Goal: Information Seeking & Learning: Learn about a topic

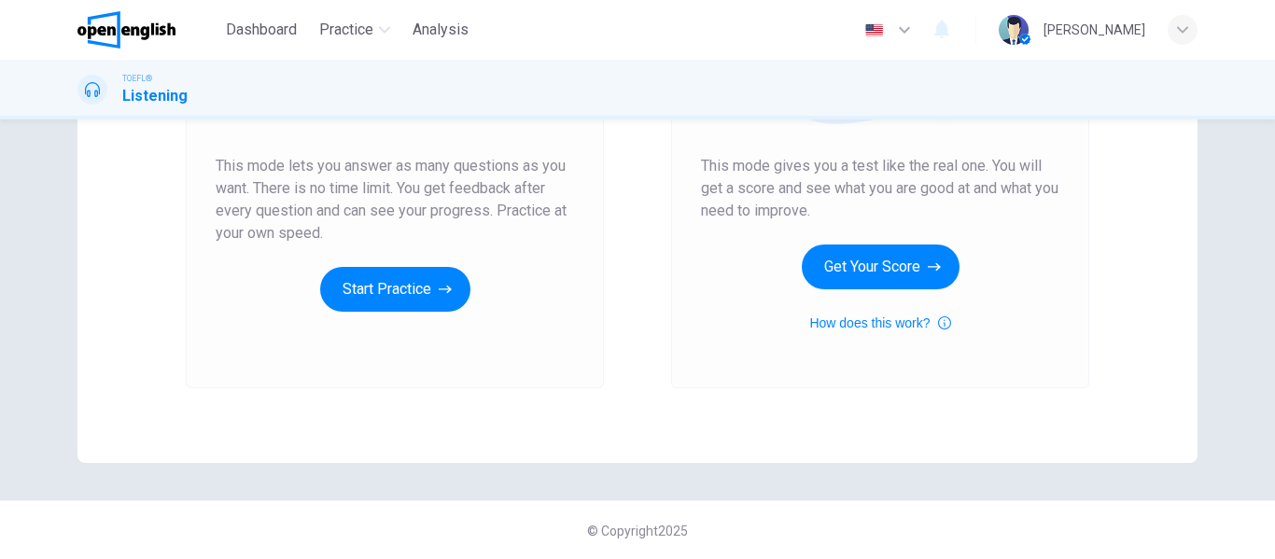
scroll to position [344, 0]
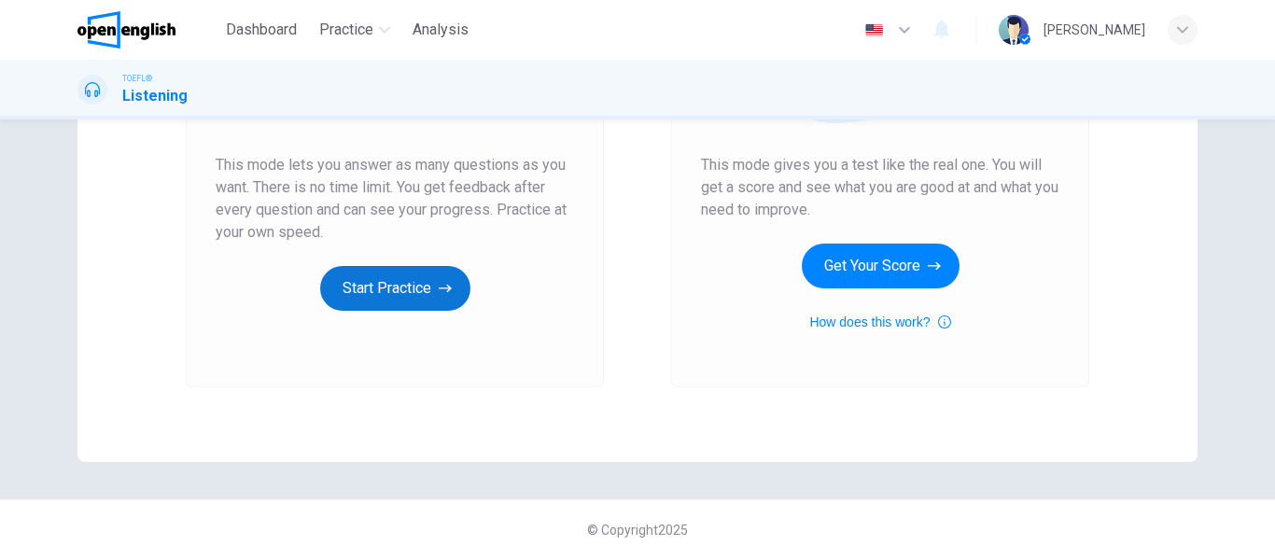
click at [398, 289] on button "Start Practice" at bounding box center [395, 288] width 150 height 45
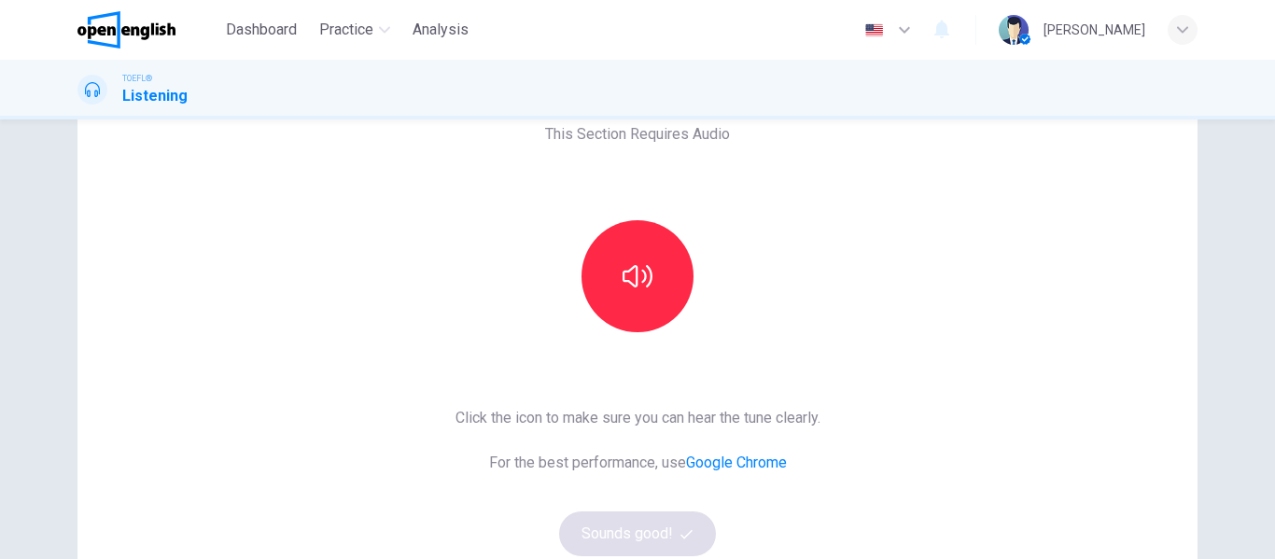
scroll to position [112, 0]
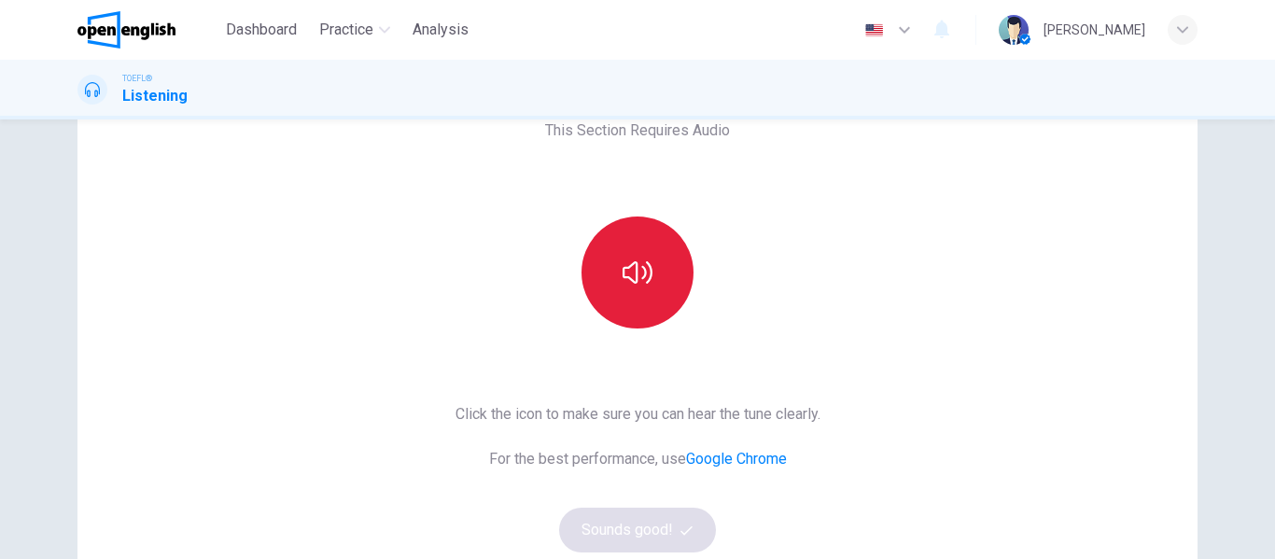
click at [630, 288] on button "button" at bounding box center [638, 273] width 112 height 112
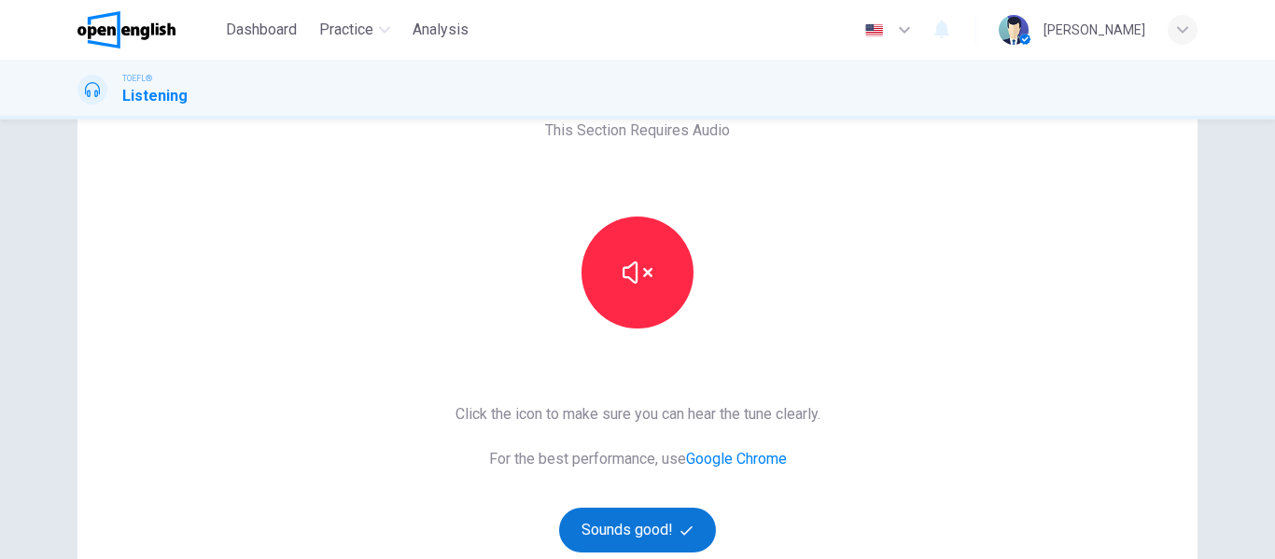
click at [636, 541] on button "Sounds good!" at bounding box center [637, 530] width 157 height 45
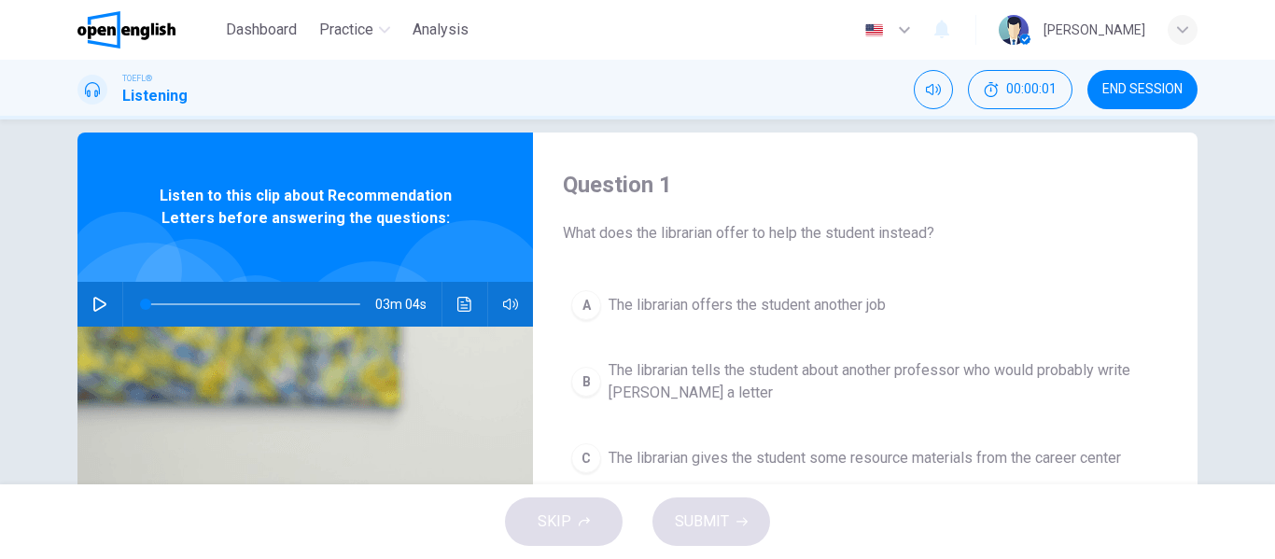
scroll to position [0, 0]
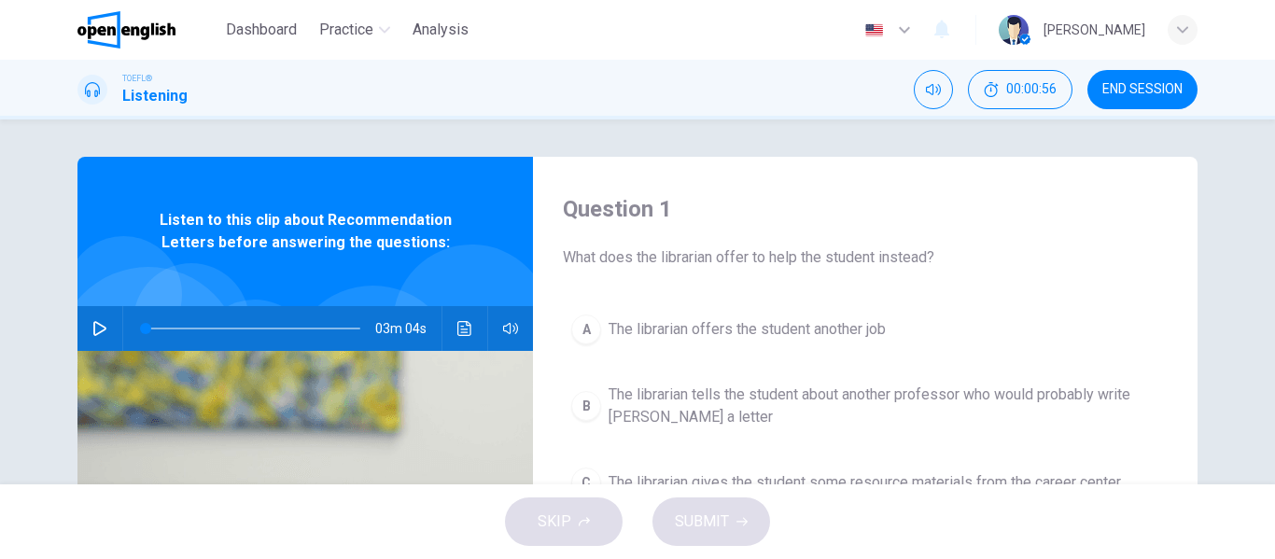
click at [93, 322] on icon "button" at bounding box center [99, 328] width 13 height 15
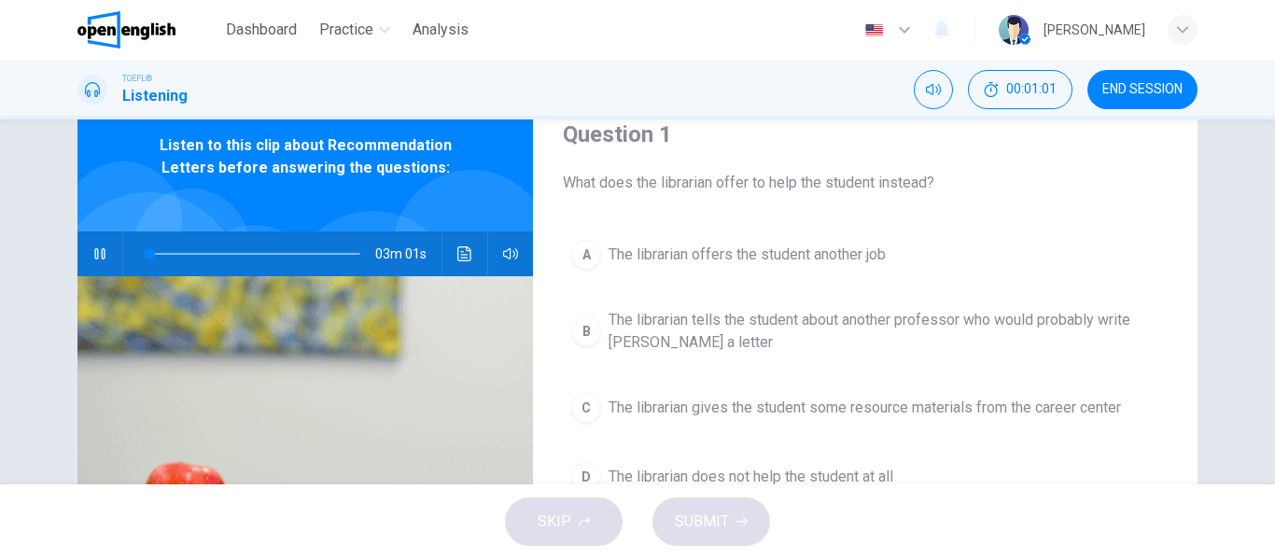
scroll to position [84, 0]
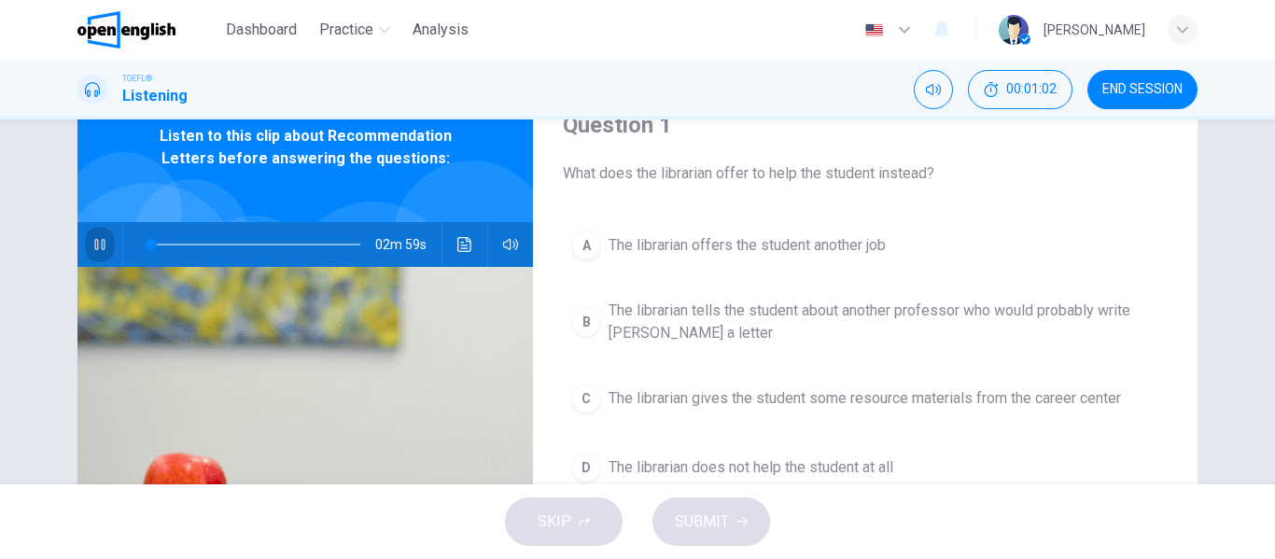
click at [98, 244] on icon "button" at bounding box center [99, 244] width 15 height 15
click at [85, 244] on button "button" at bounding box center [100, 244] width 30 height 45
type input "*"
click at [696, 245] on span "The librarian offers the student another job" at bounding box center [747, 245] width 277 height 22
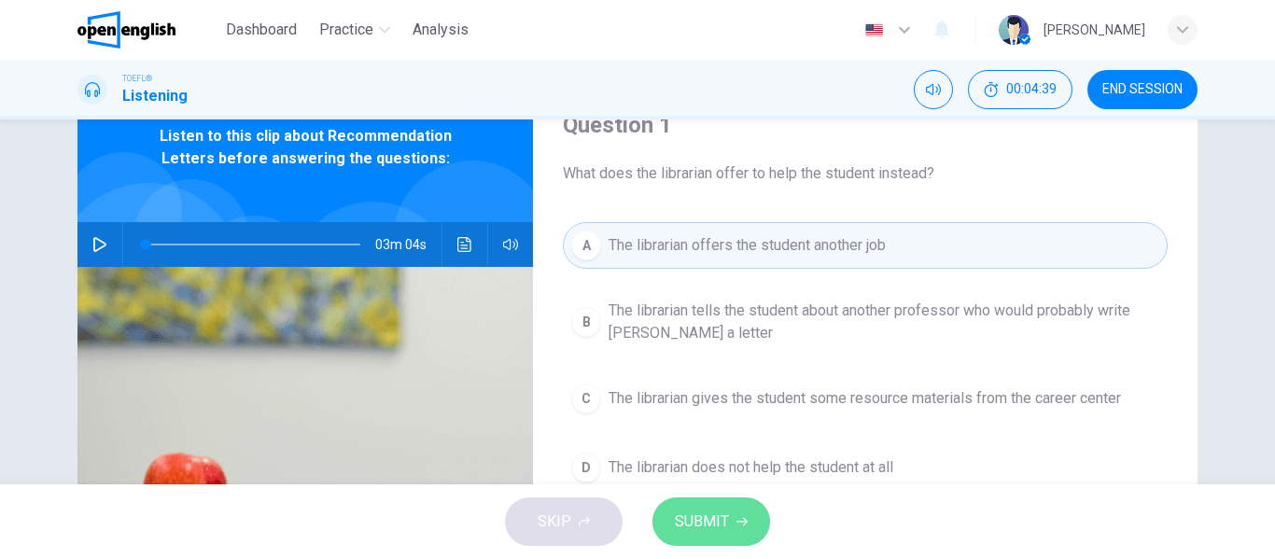
click at [676, 509] on span "SUBMIT" at bounding box center [702, 522] width 54 height 26
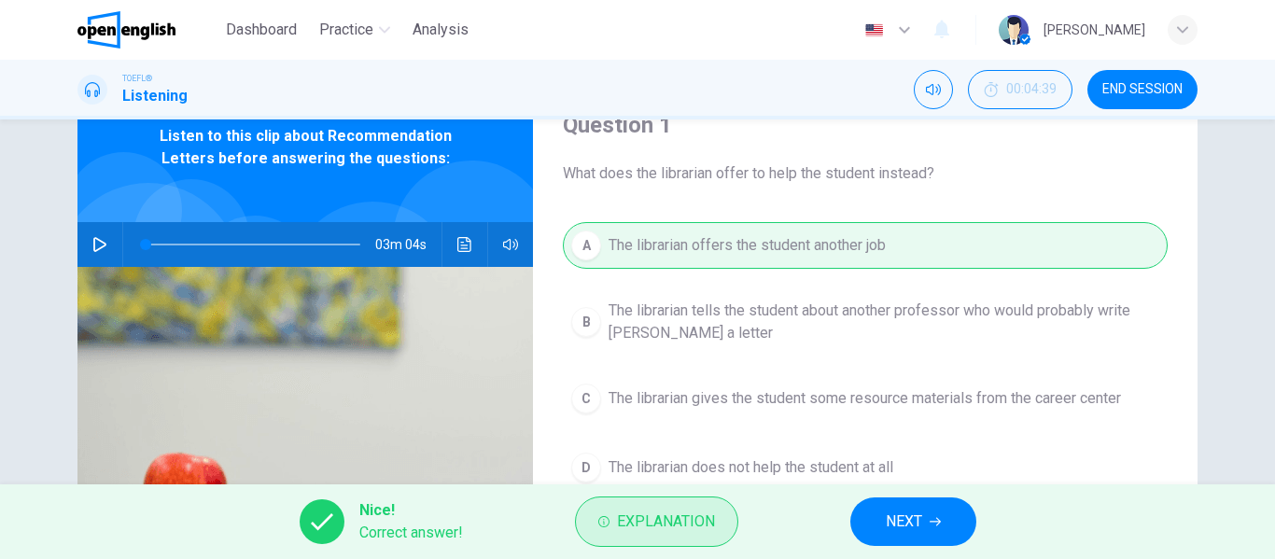
click at [693, 522] on span "Explanation" at bounding box center [666, 522] width 98 height 26
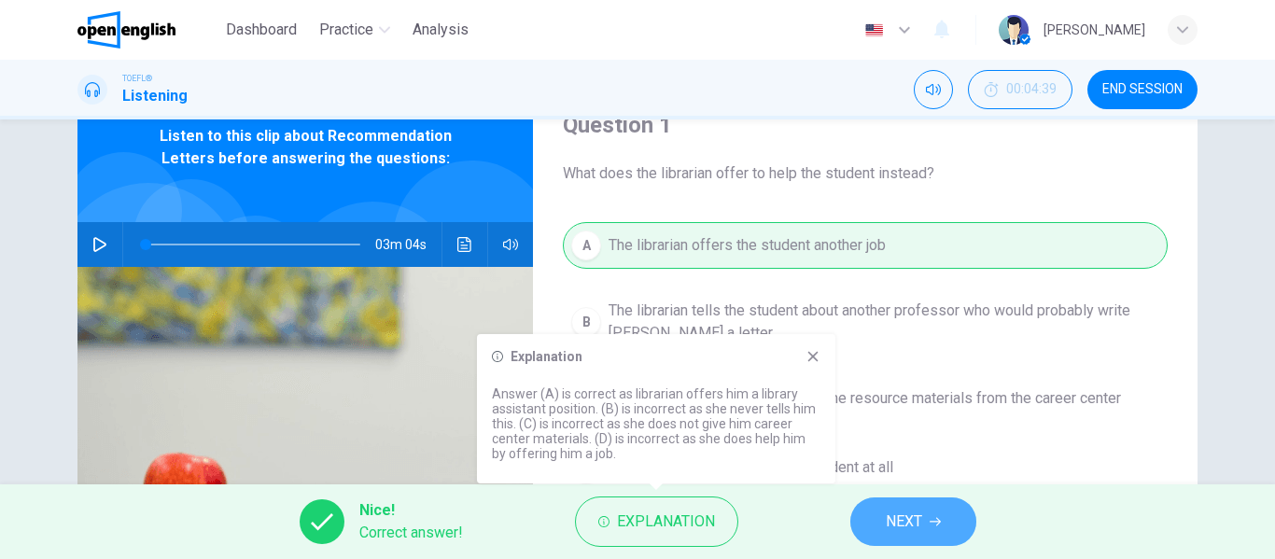
click at [890, 517] on span "NEXT" at bounding box center [904, 522] width 36 height 26
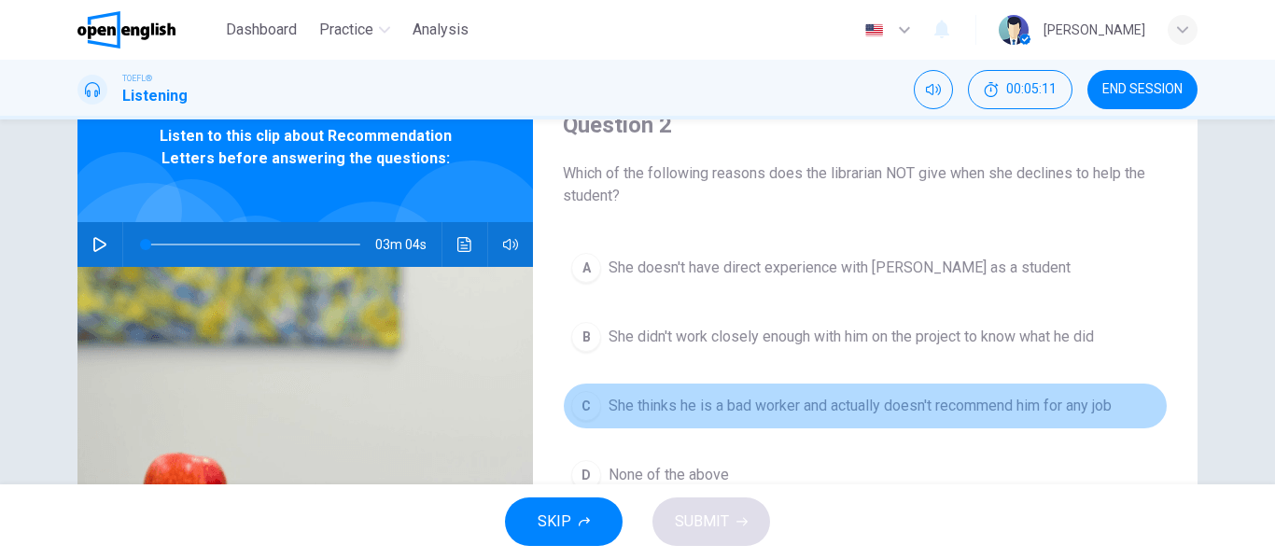
click at [814, 412] on span "She thinks he is a bad worker and actually doesn't recommend him for any job" at bounding box center [860, 406] width 503 height 22
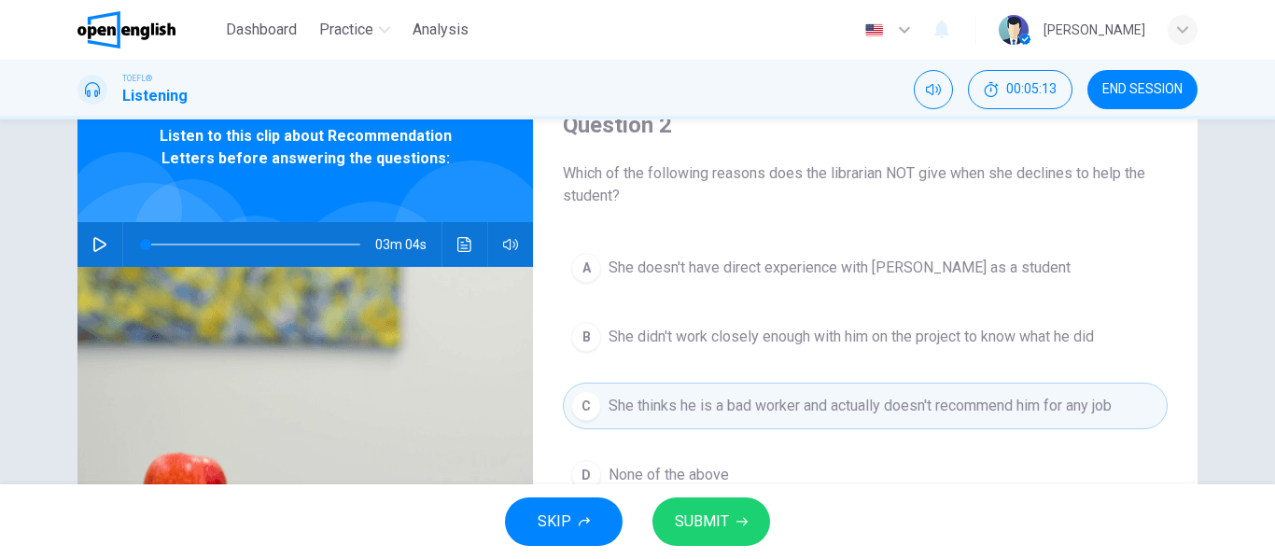
click at [722, 530] on span "SUBMIT" at bounding box center [702, 522] width 54 height 26
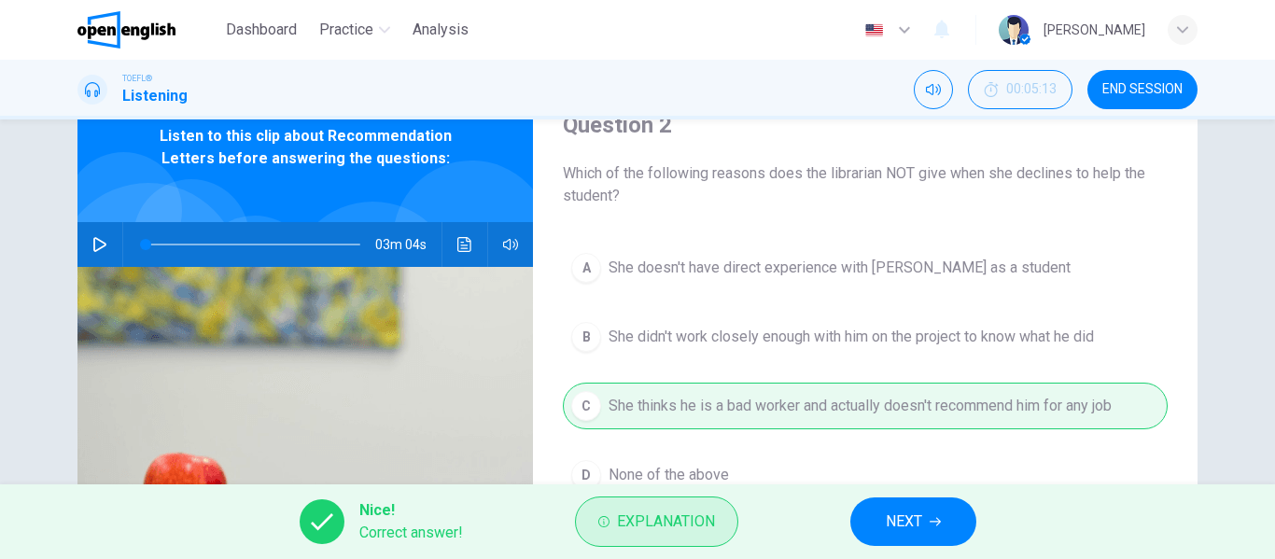
click at [706, 521] on span "Explanation" at bounding box center [666, 522] width 98 height 26
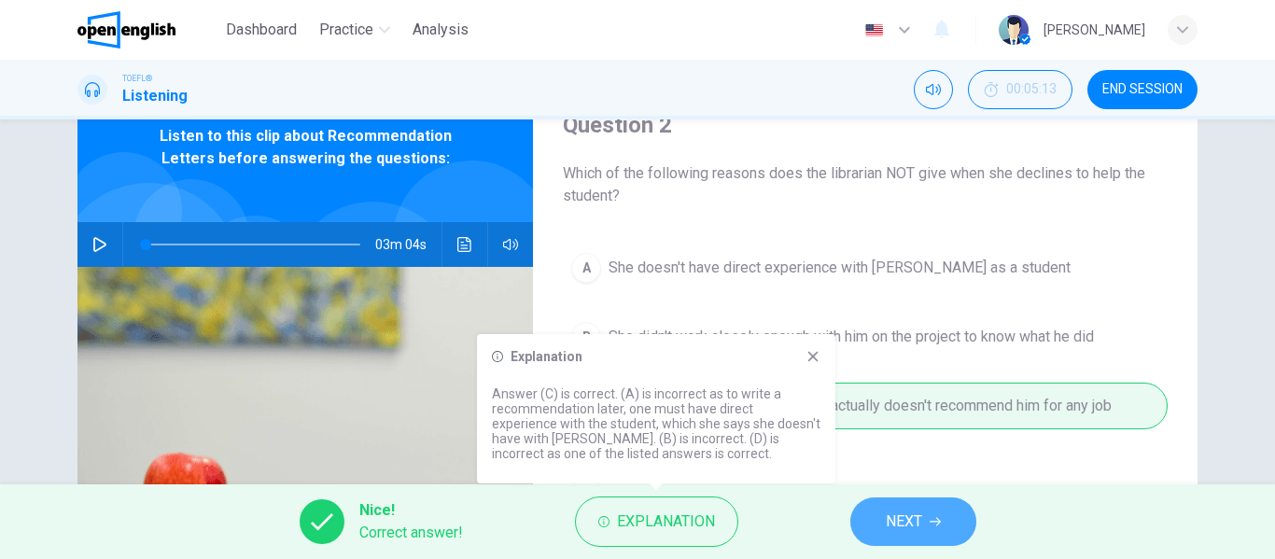
click at [861, 515] on button "NEXT" at bounding box center [914, 522] width 126 height 49
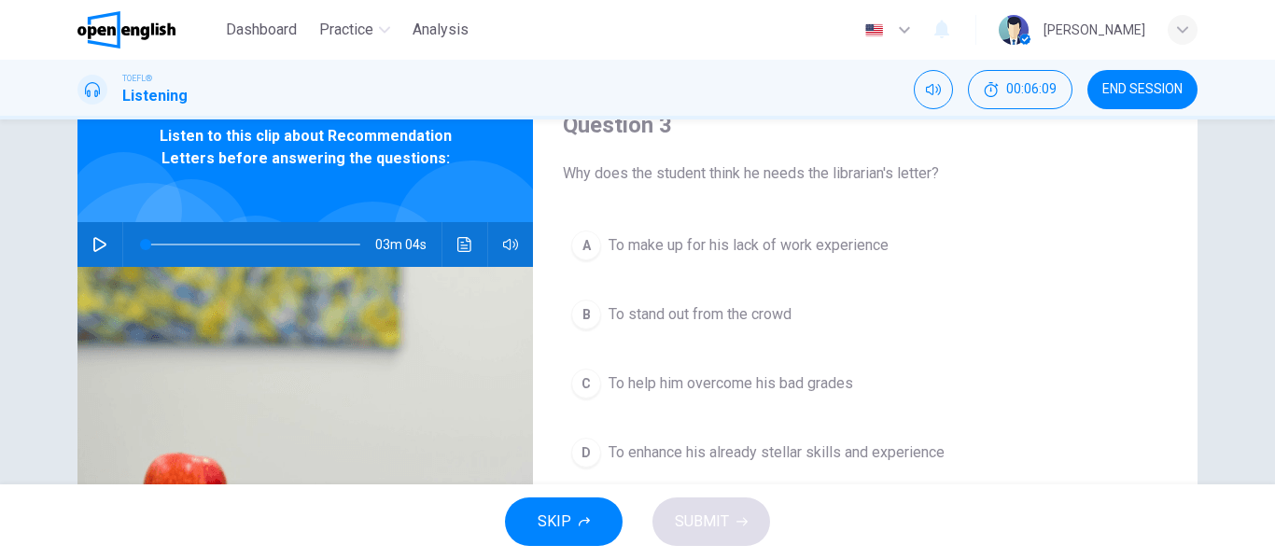
click at [816, 250] on span "To make up for his lack of work experience" at bounding box center [749, 245] width 280 height 22
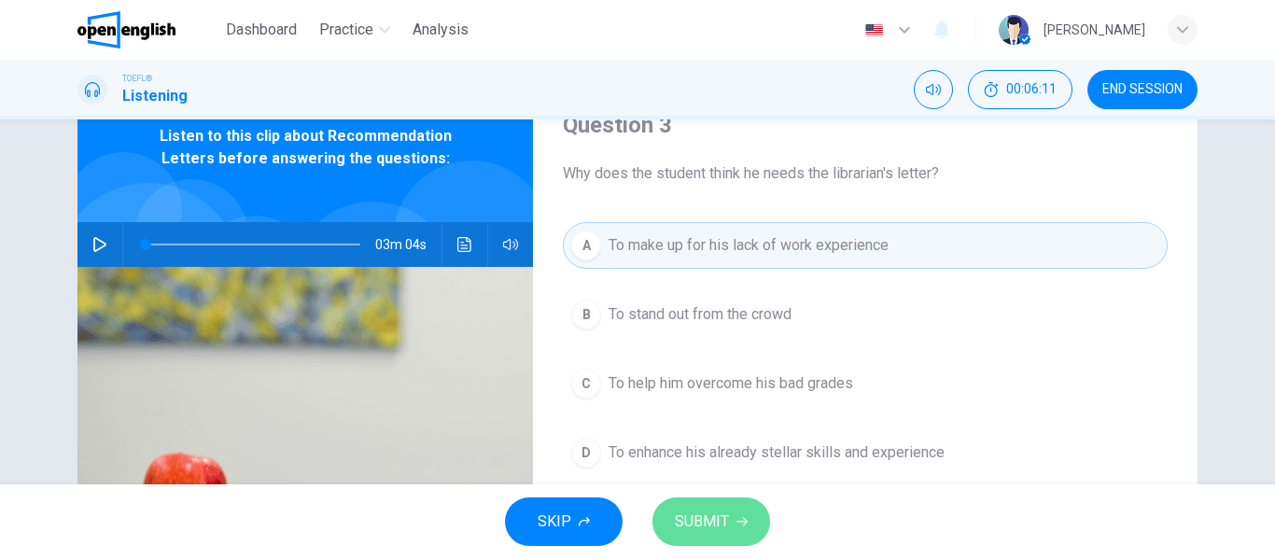
click at [718, 542] on button "SUBMIT" at bounding box center [712, 522] width 118 height 49
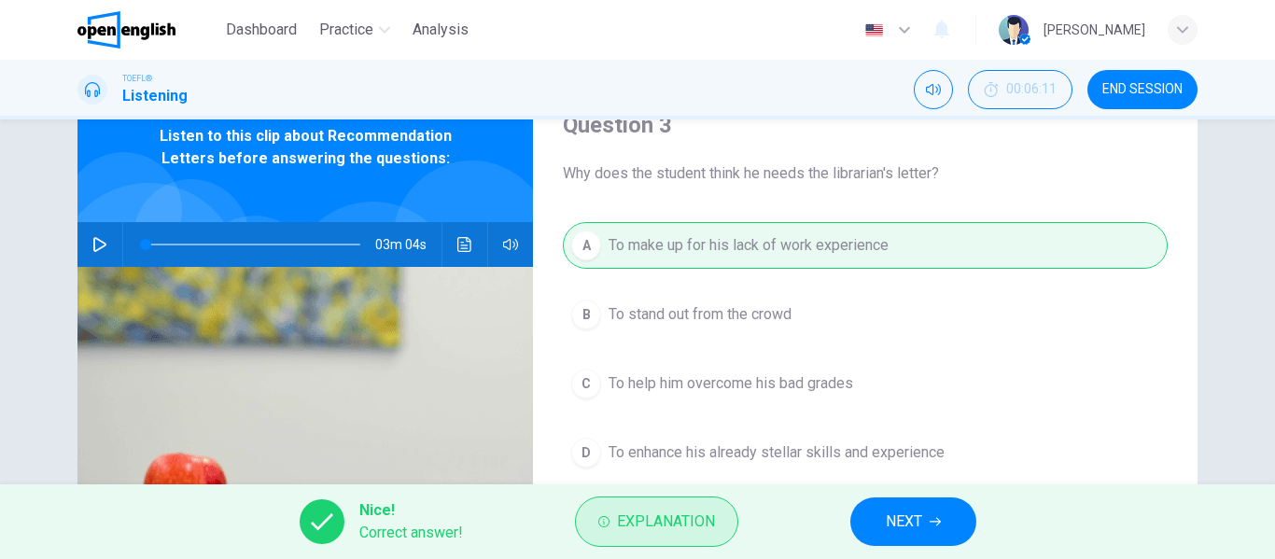
click at [709, 533] on span "Explanation" at bounding box center [666, 522] width 98 height 26
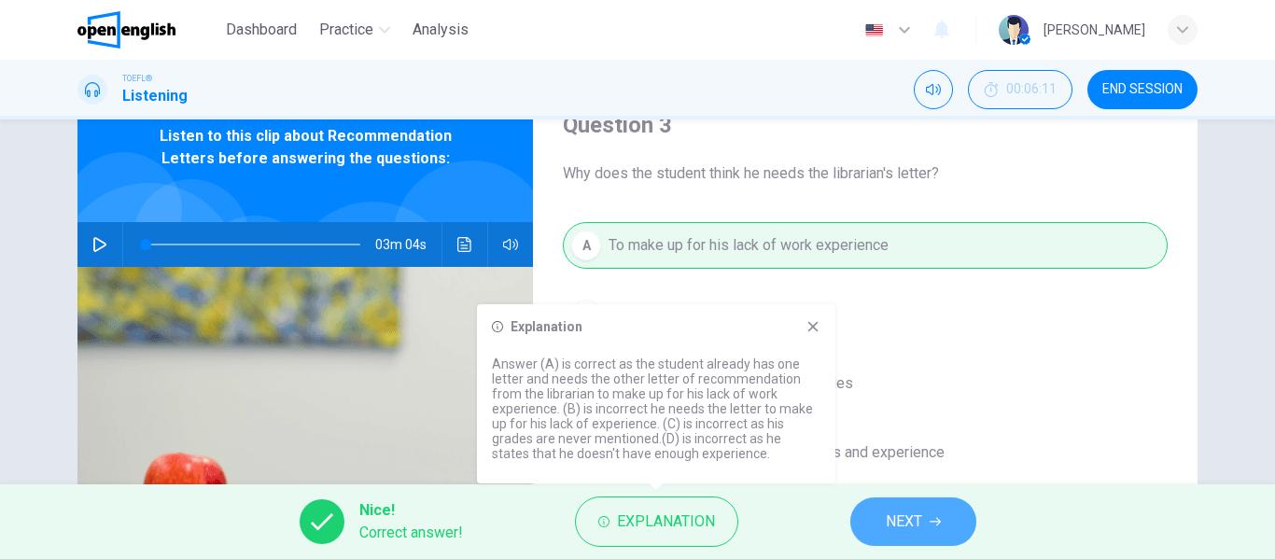
click at [893, 523] on span "NEXT" at bounding box center [904, 522] width 36 height 26
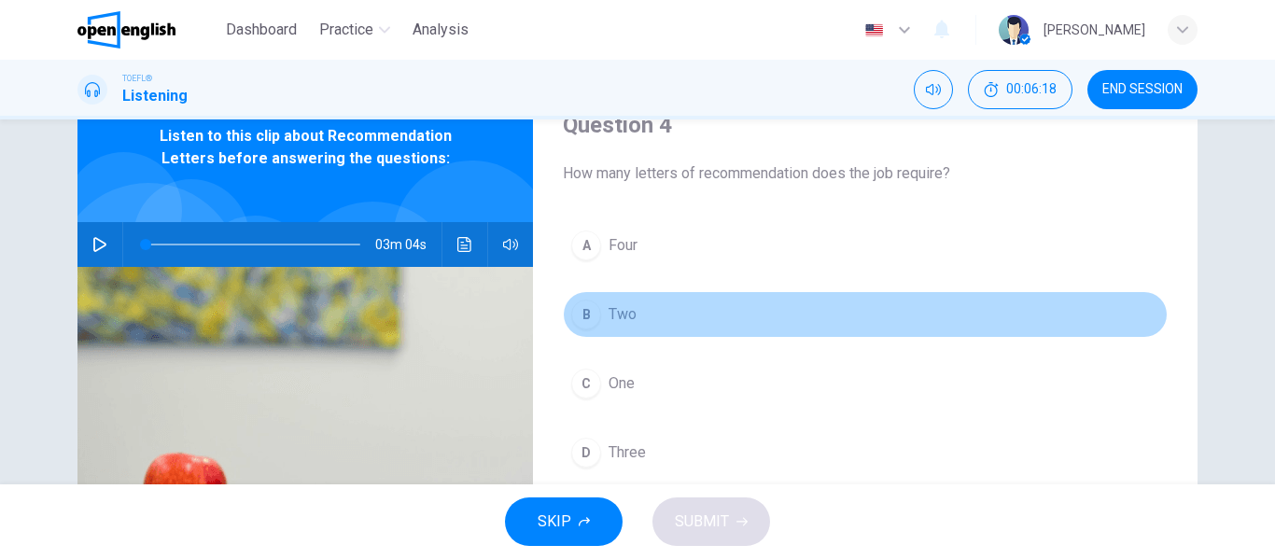
click at [621, 310] on span "Two" at bounding box center [623, 314] width 28 height 22
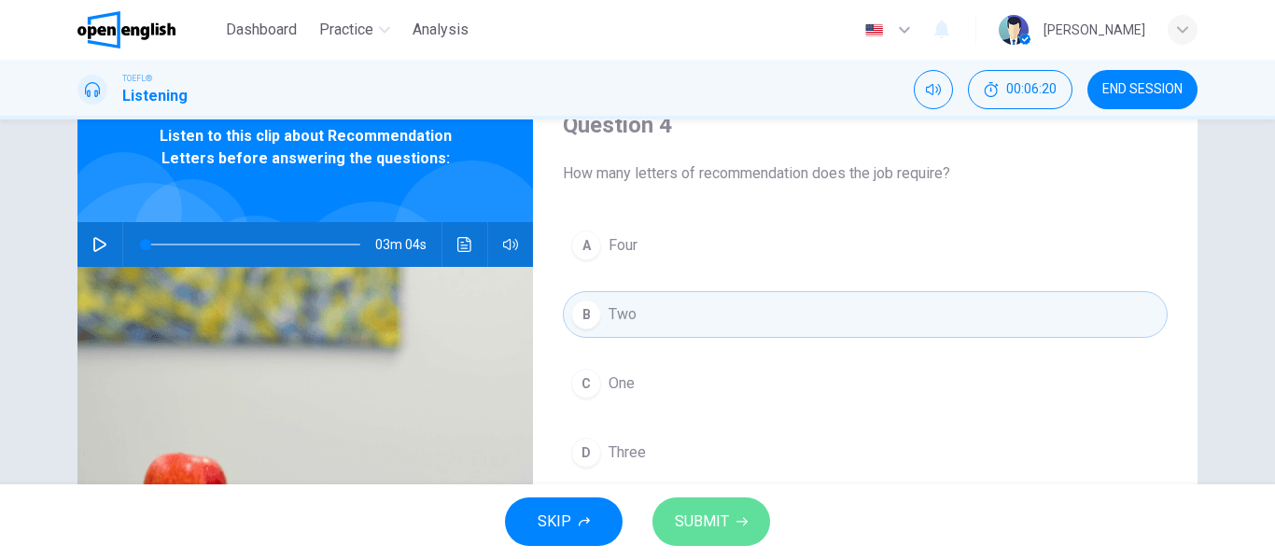
click at [710, 508] on button "SUBMIT" at bounding box center [712, 522] width 118 height 49
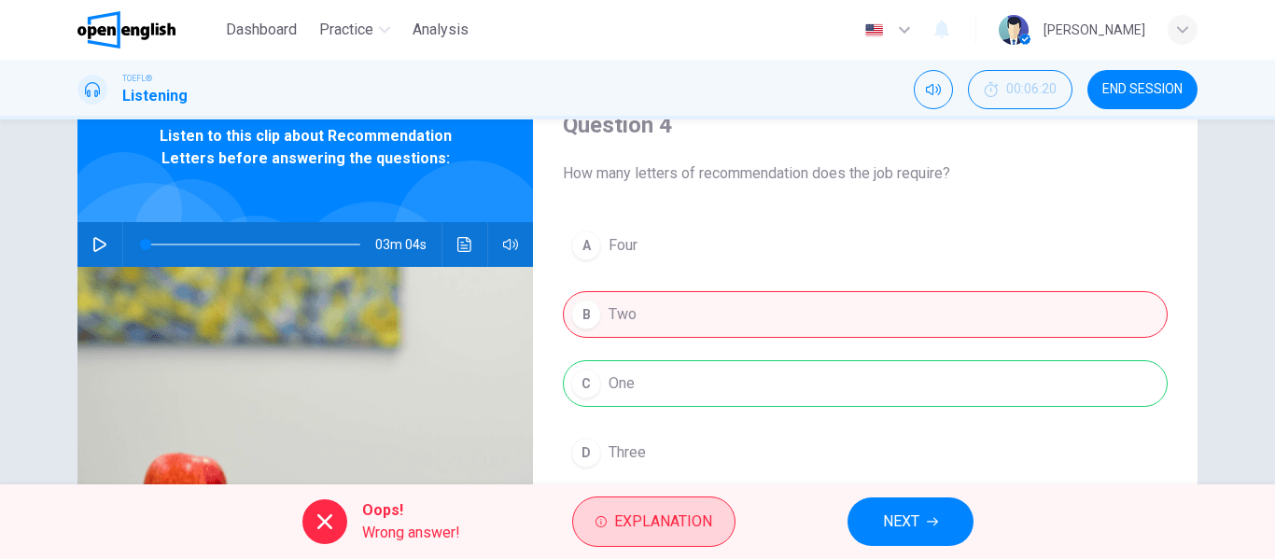
click at [695, 505] on button "Explanation" at bounding box center [653, 522] width 163 height 50
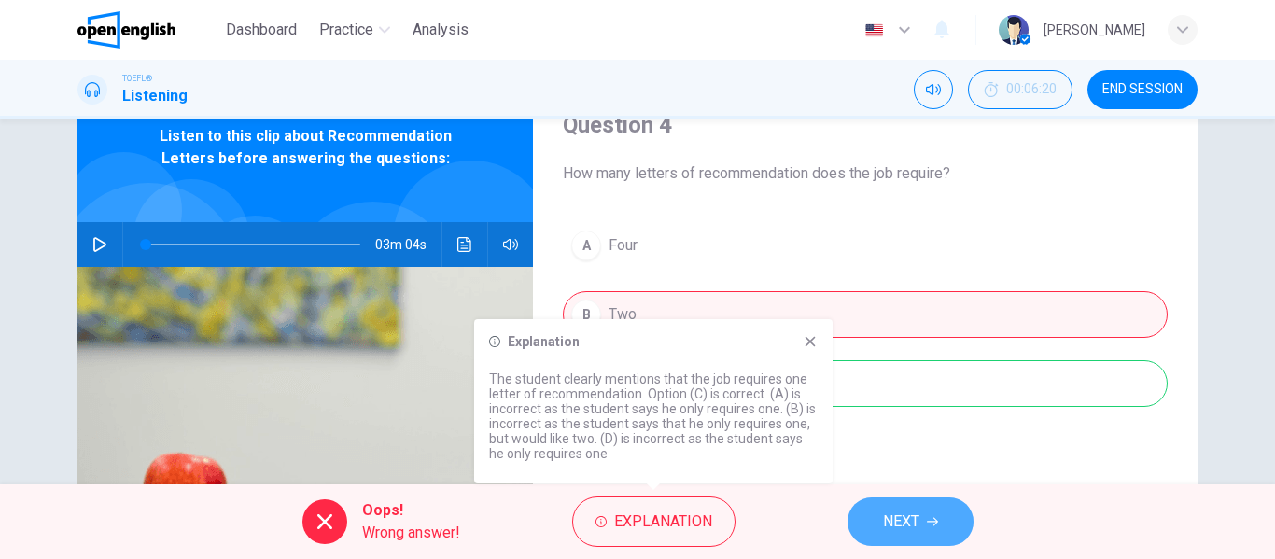
click at [884, 515] on span "NEXT" at bounding box center [901, 522] width 36 height 26
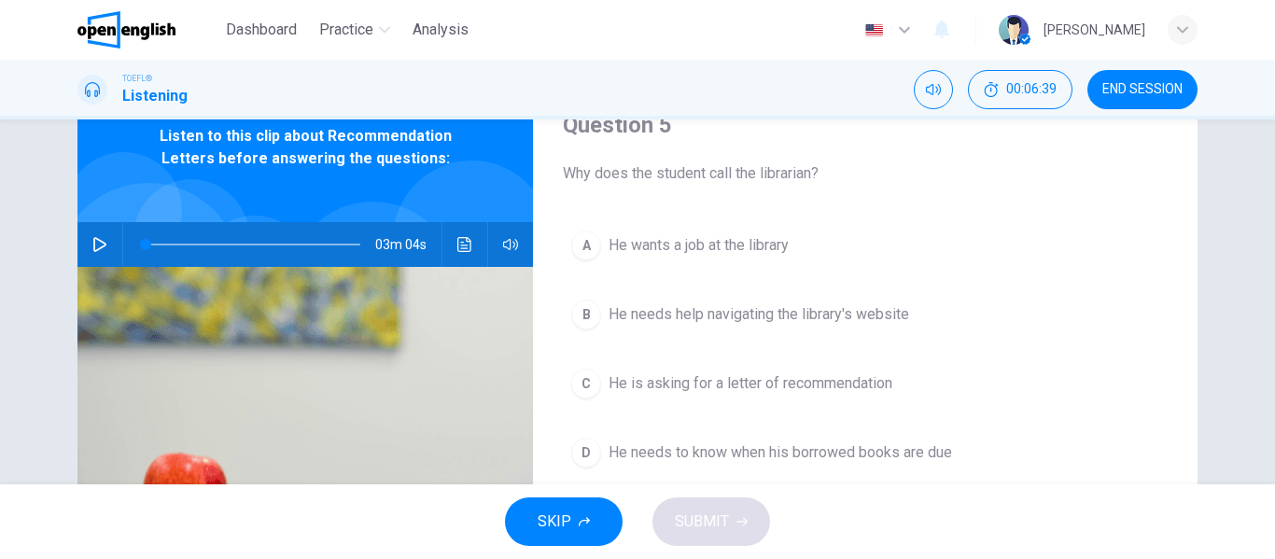
click at [852, 378] on span "He is asking for a letter of recommendation" at bounding box center [751, 384] width 284 height 22
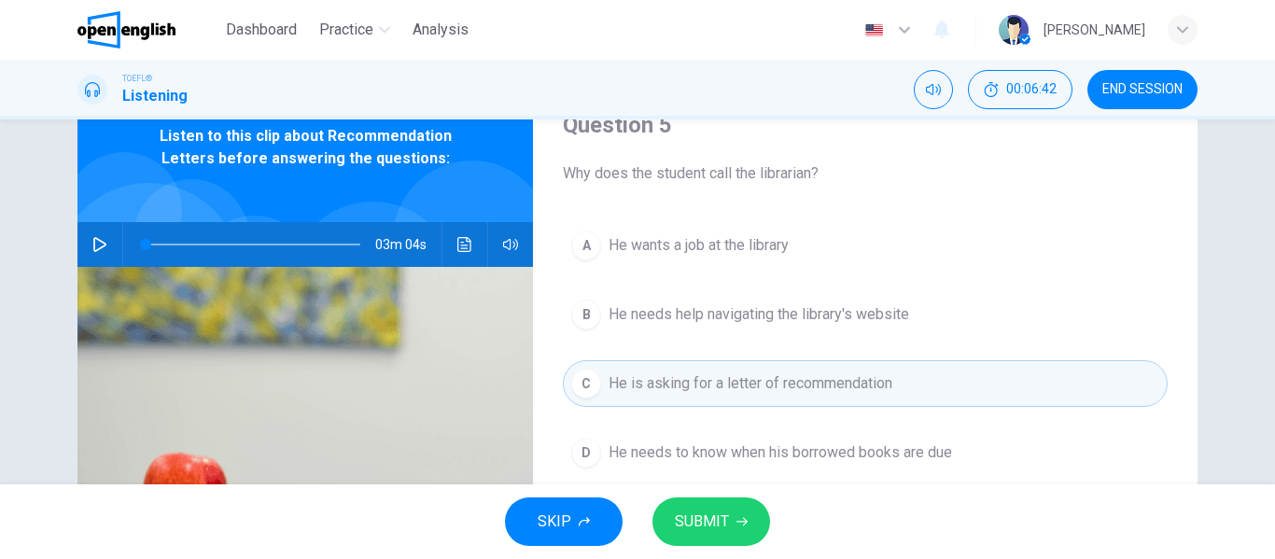
click at [725, 528] on span "SUBMIT" at bounding box center [702, 522] width 54 height 26
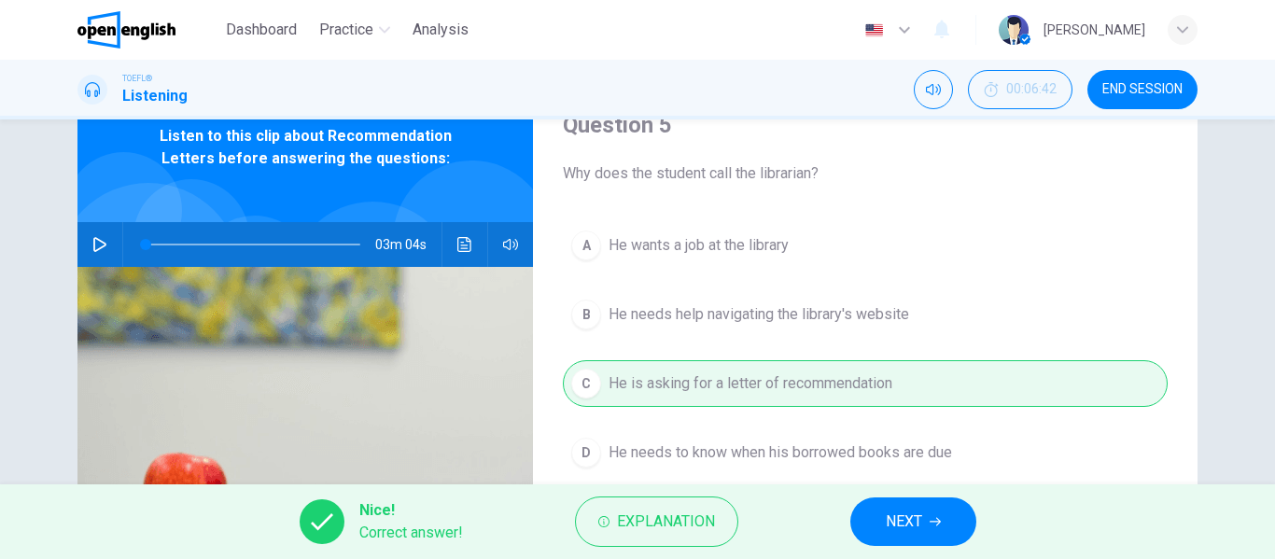
click at [871, 525] on button "NEXT" at bounding box center [914, 522] width 126 height 49
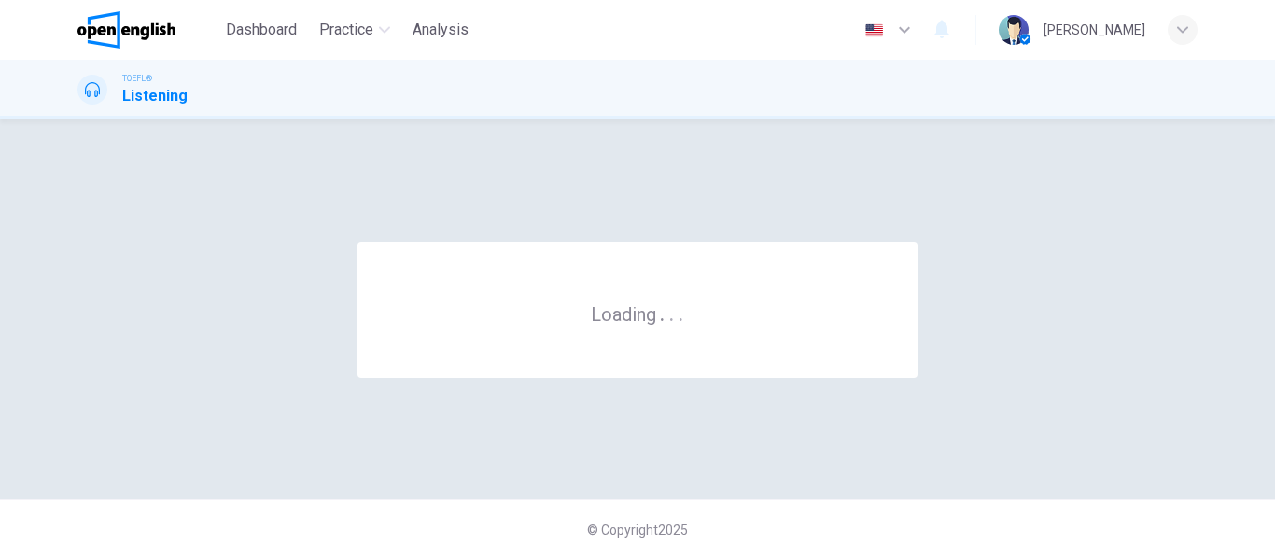
scroll to position [0, 0]
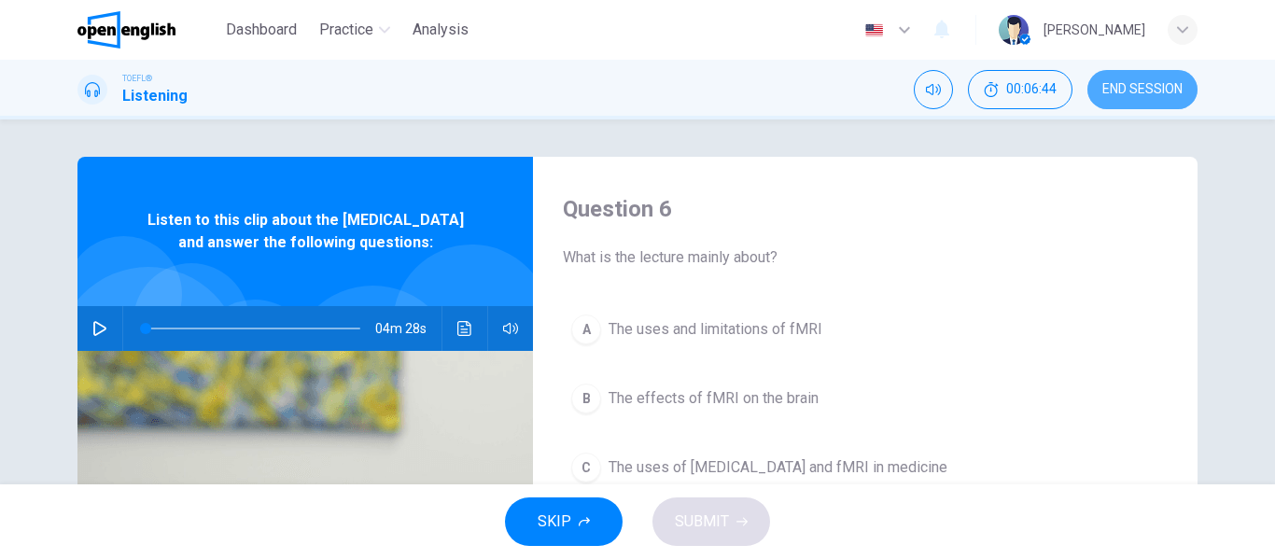
click at [1111, 102] on button "END SESSION" at bounding box center [1143, 89] width 110 height 39
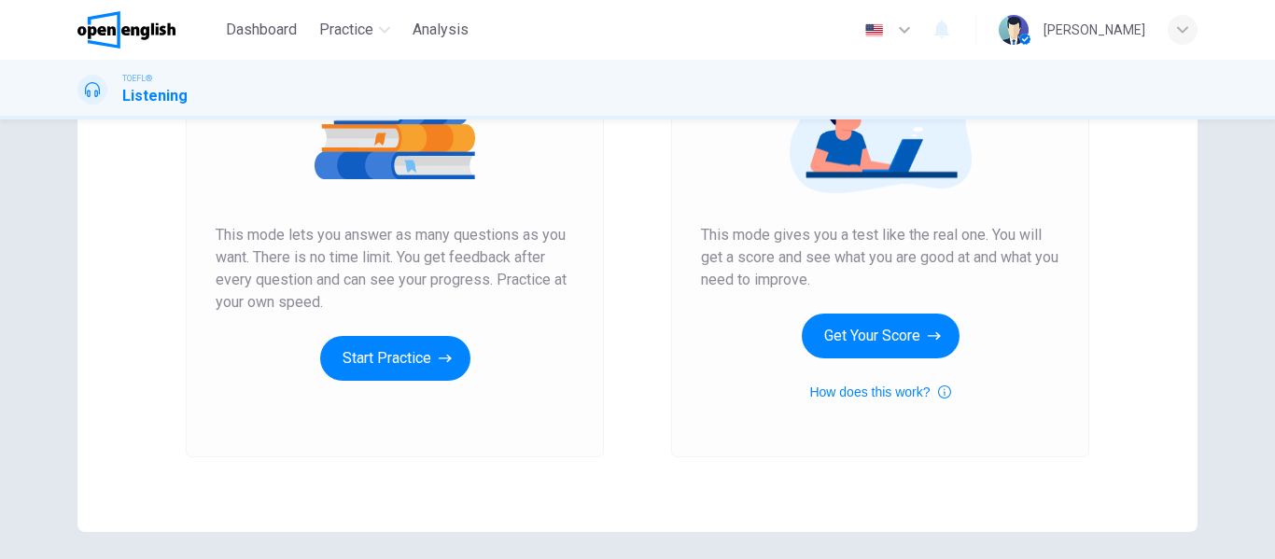
scroll to position [305, 0]
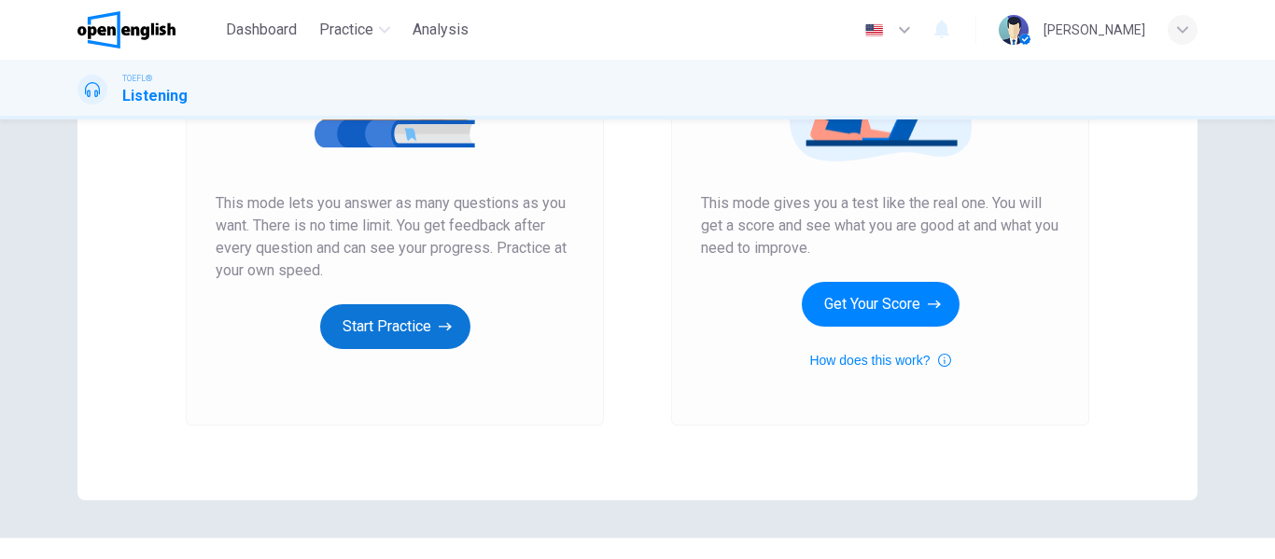
click at [438, 338] on button "Start Practice" at bounding box center [395, 326] width 150 height 45
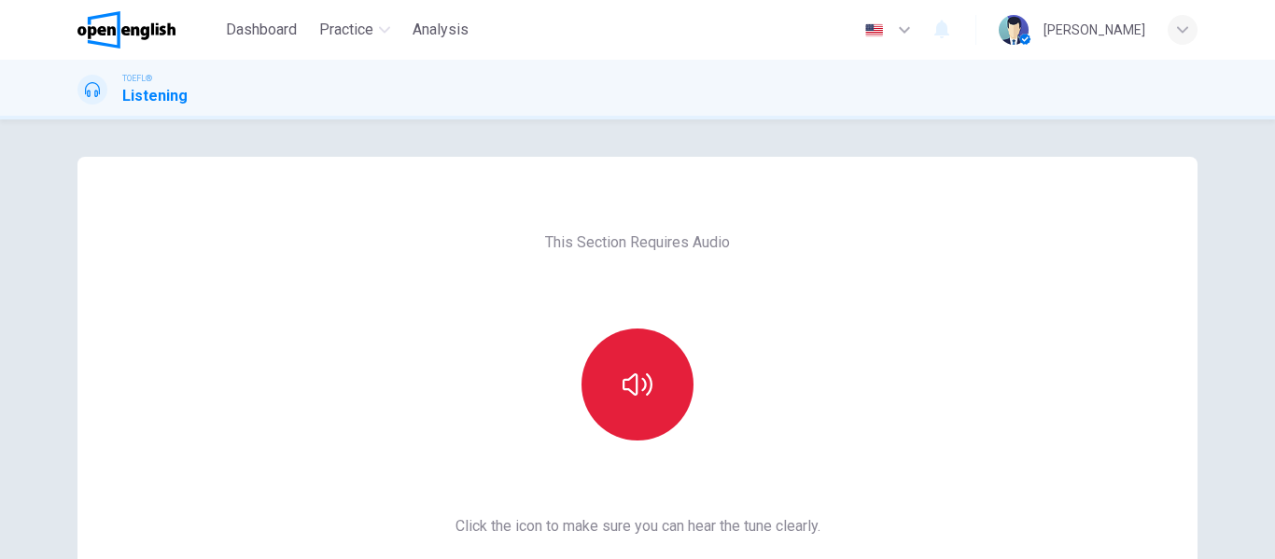
click at [647, 390] on icon "button" at bounding box center [638, 385] width 30 height 30
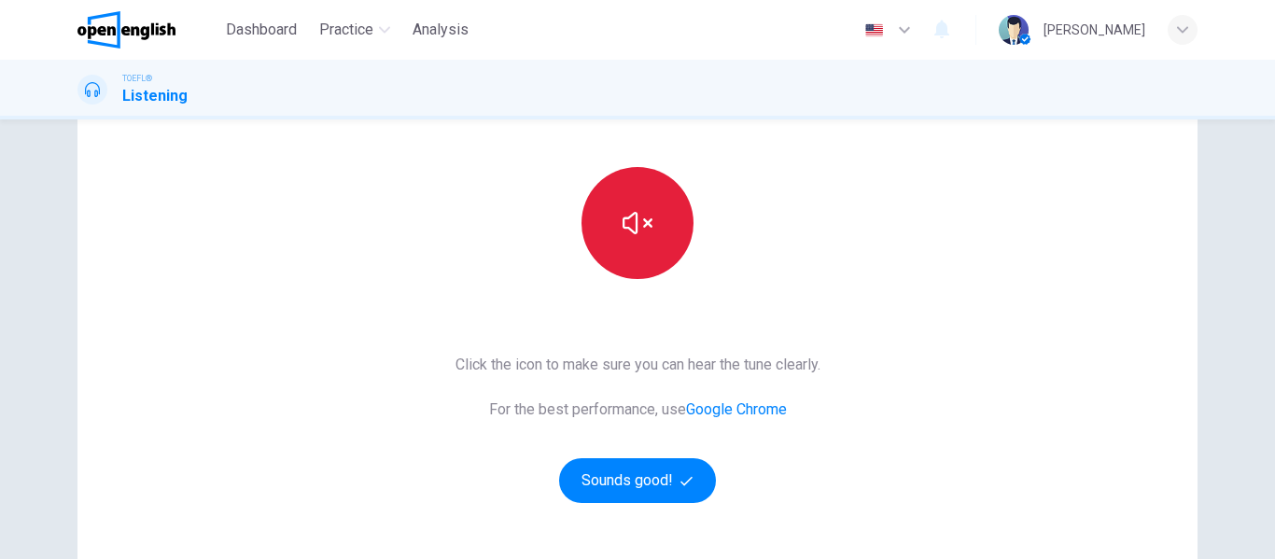
scroll to position [163, 0]
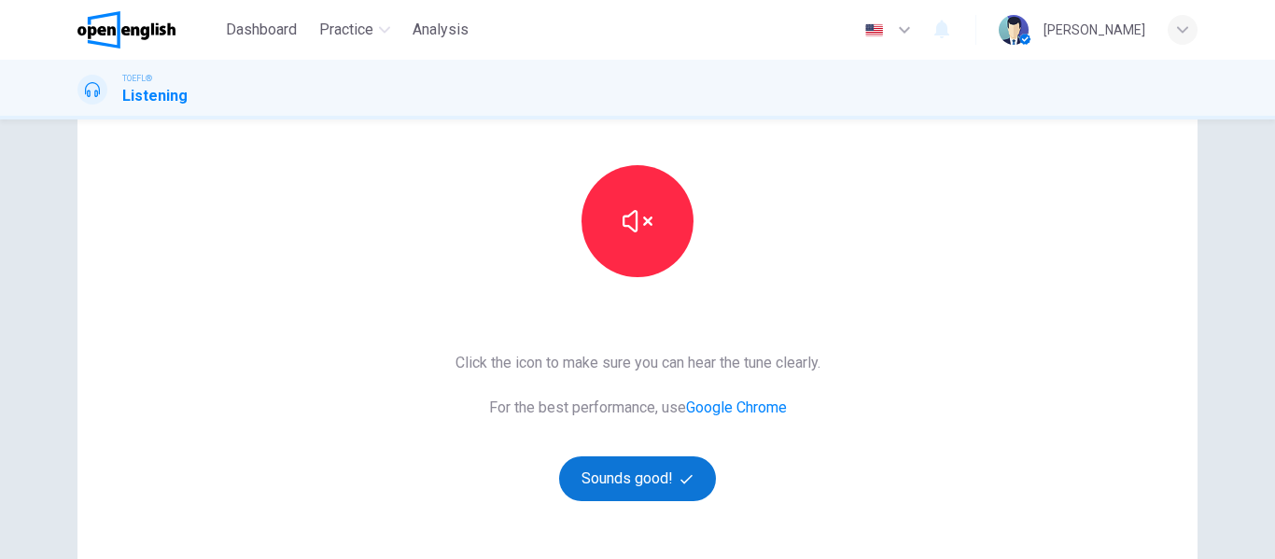
click at [647, 479] on button "Sounds good!" at bounding box center [637, 479] width 157 height 45
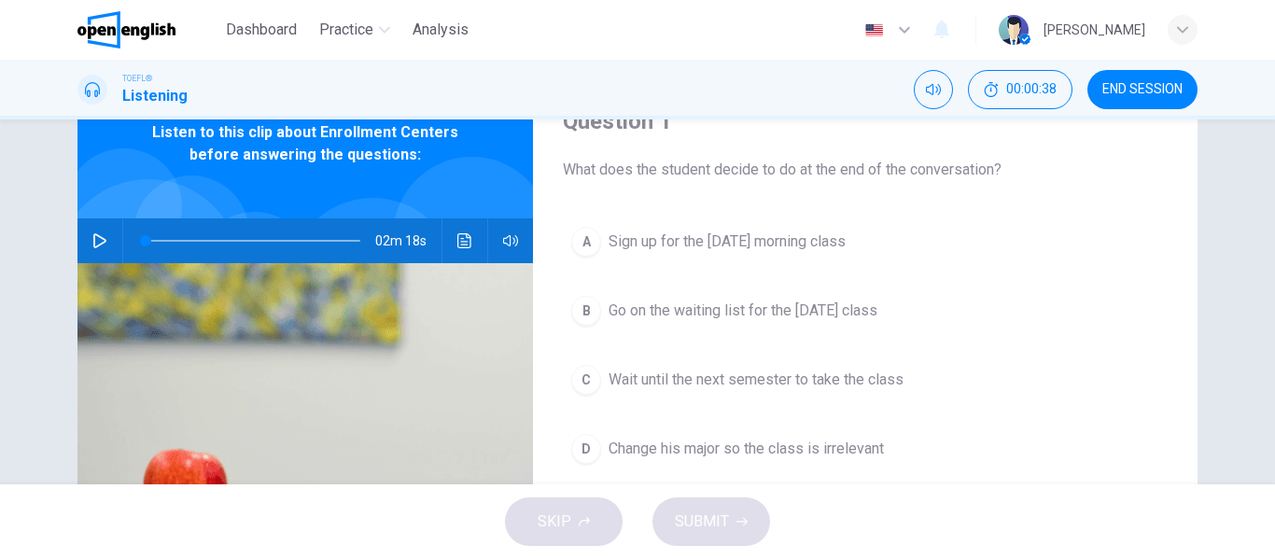
scroll to position [91, 0]
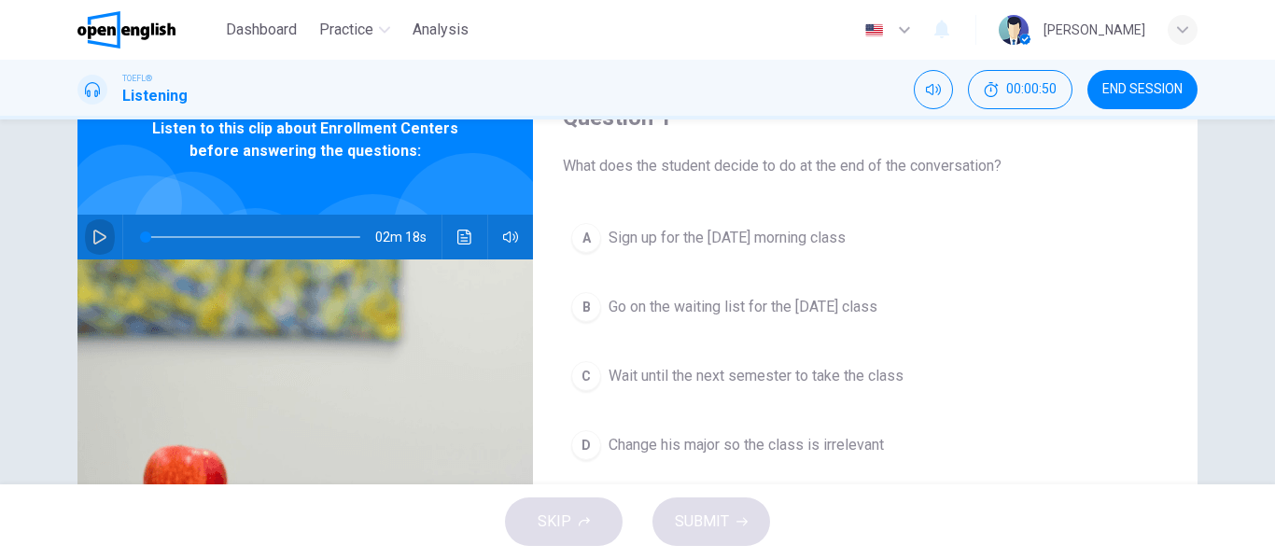
click at [93, 232] on icon "button" at bounding box center [99, 237] width 13 height 15
click at [94, 232] on icon "button" at bounding box center [99, 237] width 10 height 11
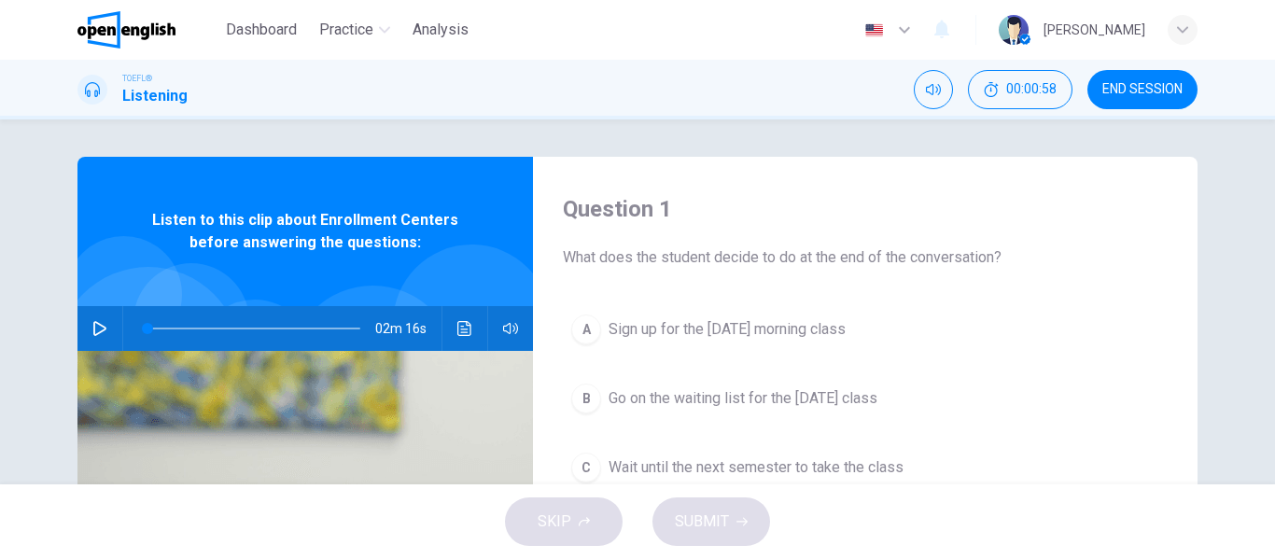
click at [94, 329] on icon "button" at bounding box center [99, 328] width 15 height 15
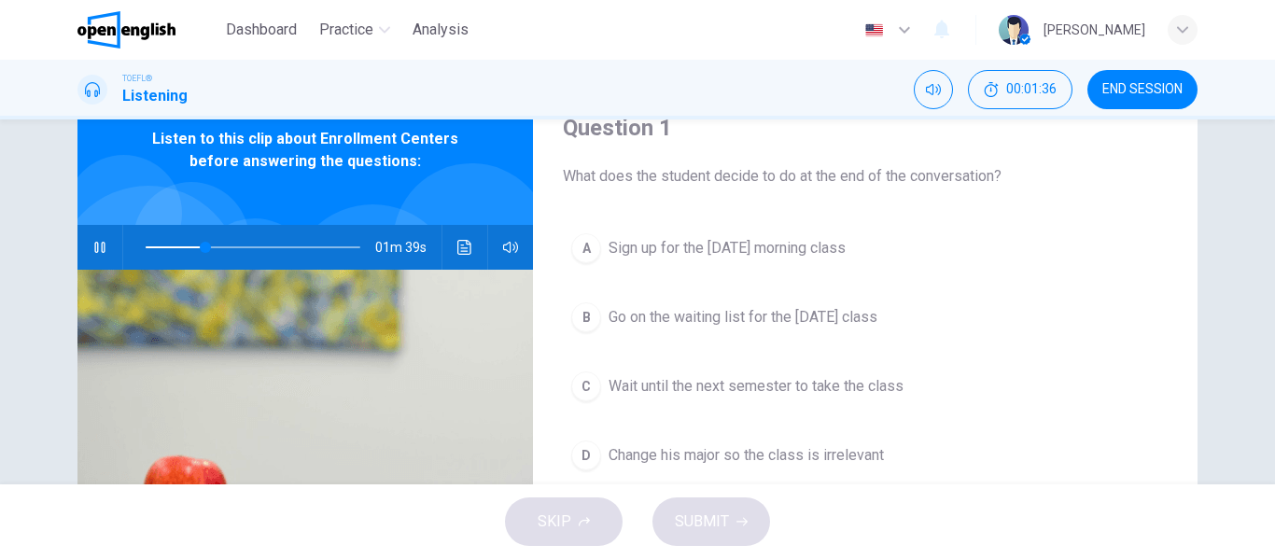
scroll to position [82, 0]
click at [658, 317] on span "Go on the waiting list for the [DATE] class" at bounding box center [743, 316] width 269 height 22
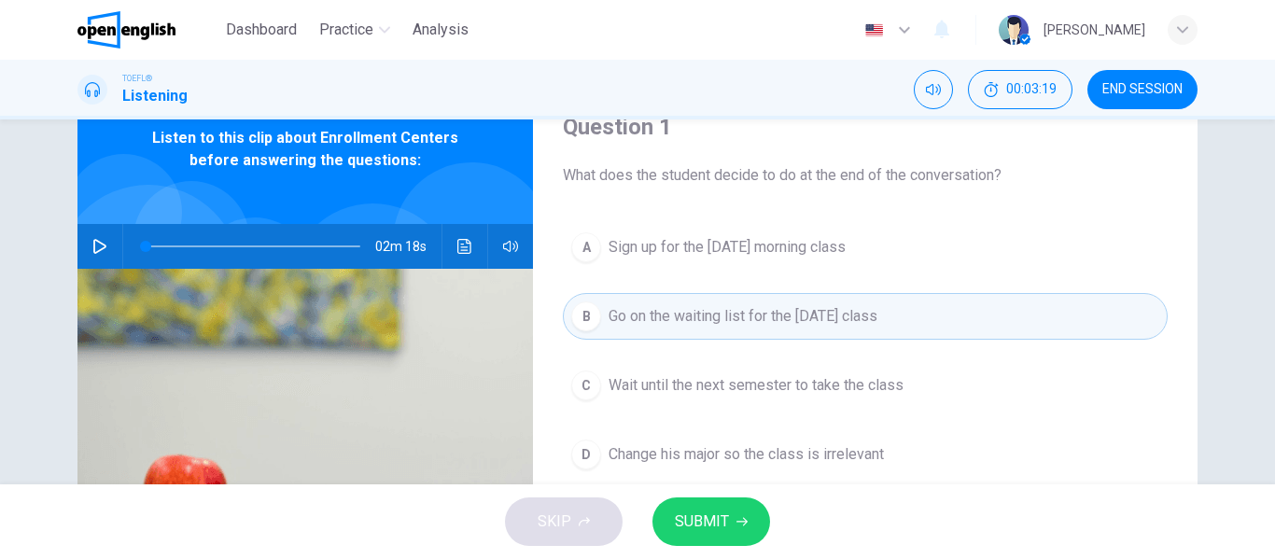
click at [671, 514] on button "SUBMIT" at bounding box center [712, 522] width 118 height 49
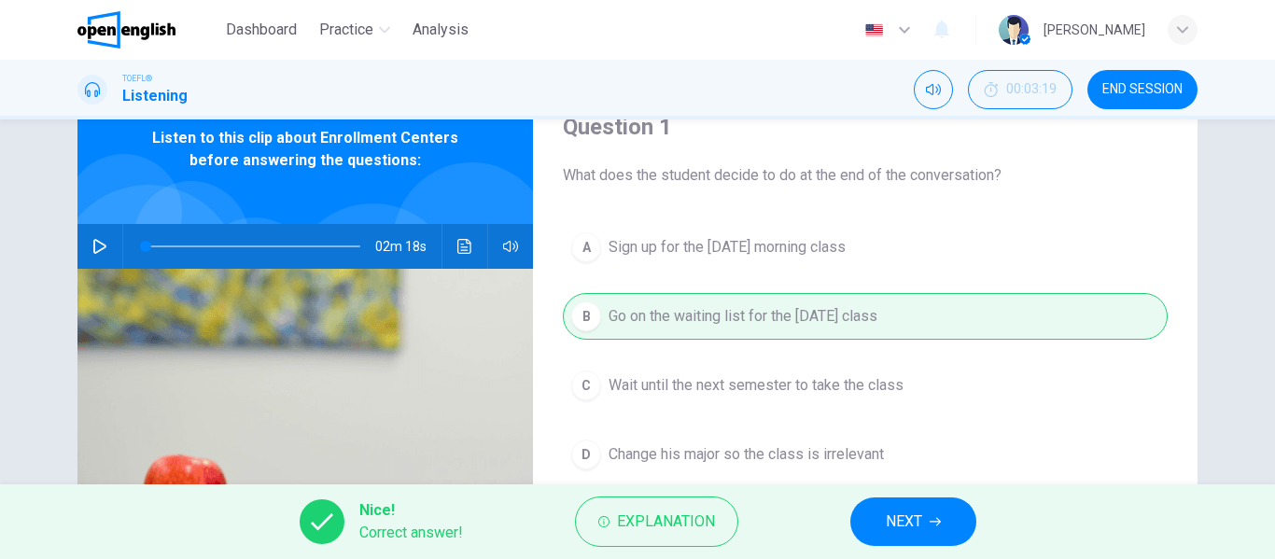
click at [671, 514] on span "Explanation" at bounding box center [666, 522] width 98 height 26
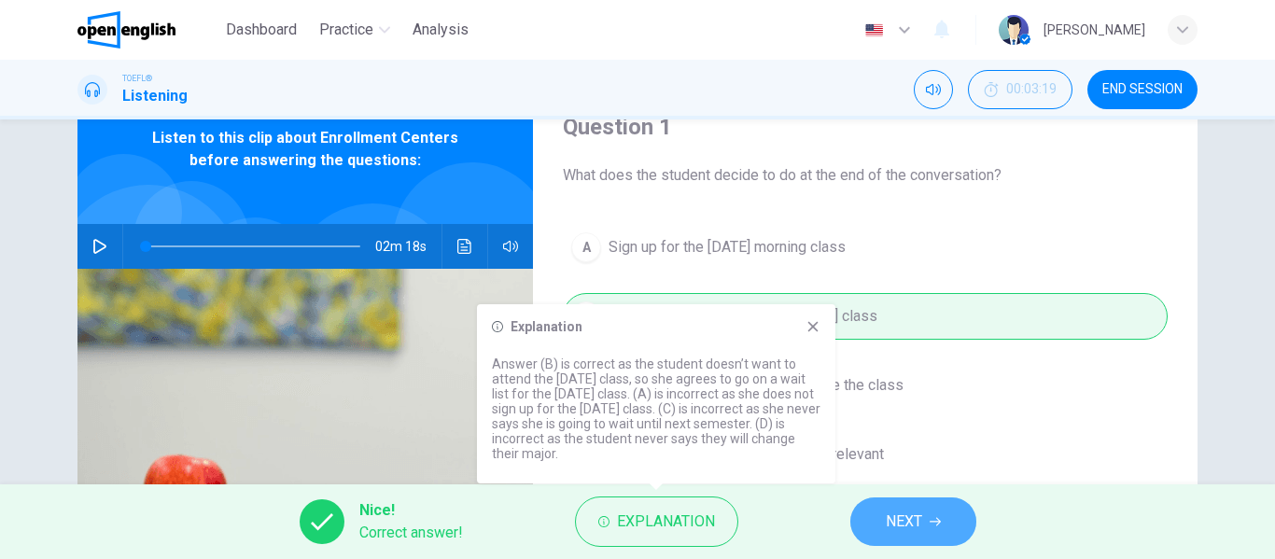
click at [886, 501] on button "NEXT" at bounding box center [914, 522] width 126 height 49
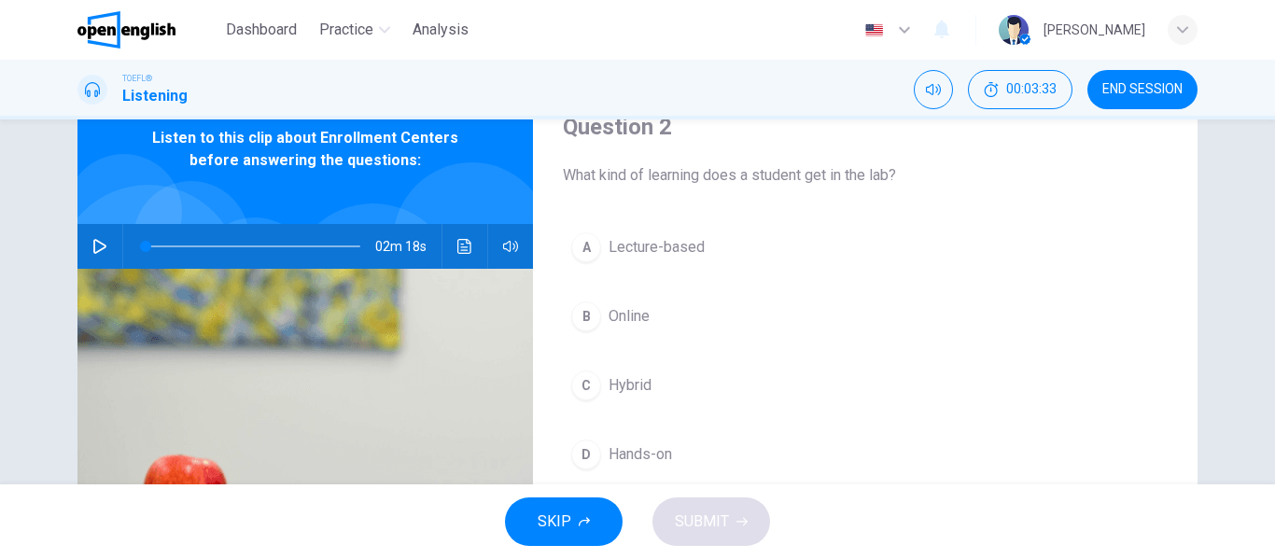
click at [92, 246] on icon "button" at bounding box center [99, 246] width 15 height 15
click at [219, 245] on span at bounding box center [224, 246] width 11 height 11
click at [207, 246] on span at bounding box center [212, 246] width 11 height 11
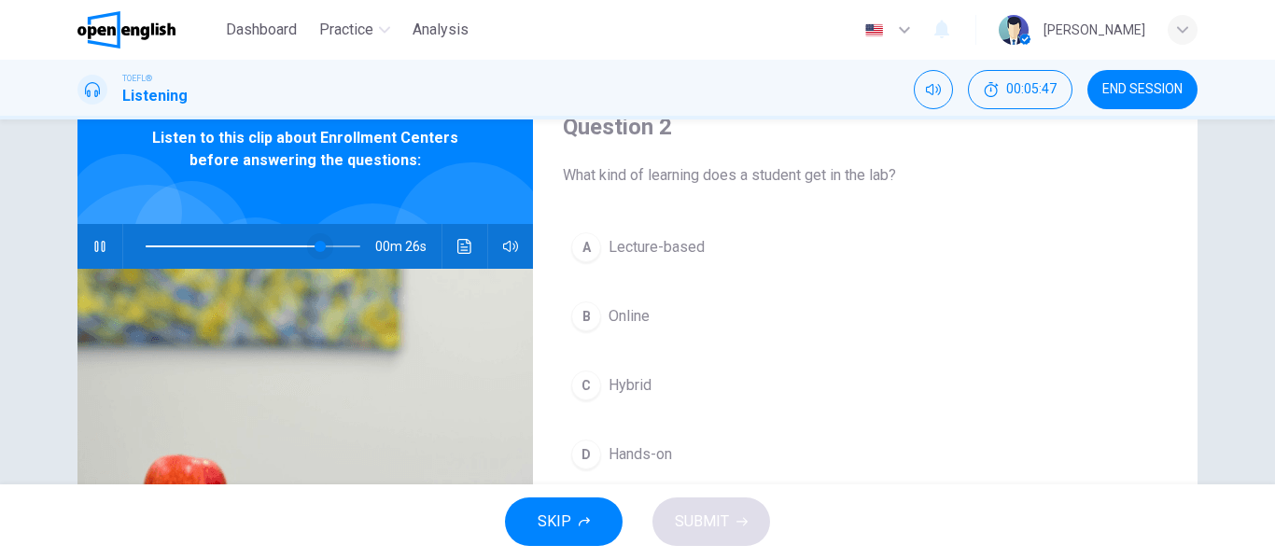
click at [315, 248] on span at bounding box center [320, 246] width 11 height 11
click at [304, 248] on span at bounding box center [309, 246] width 11 height 11
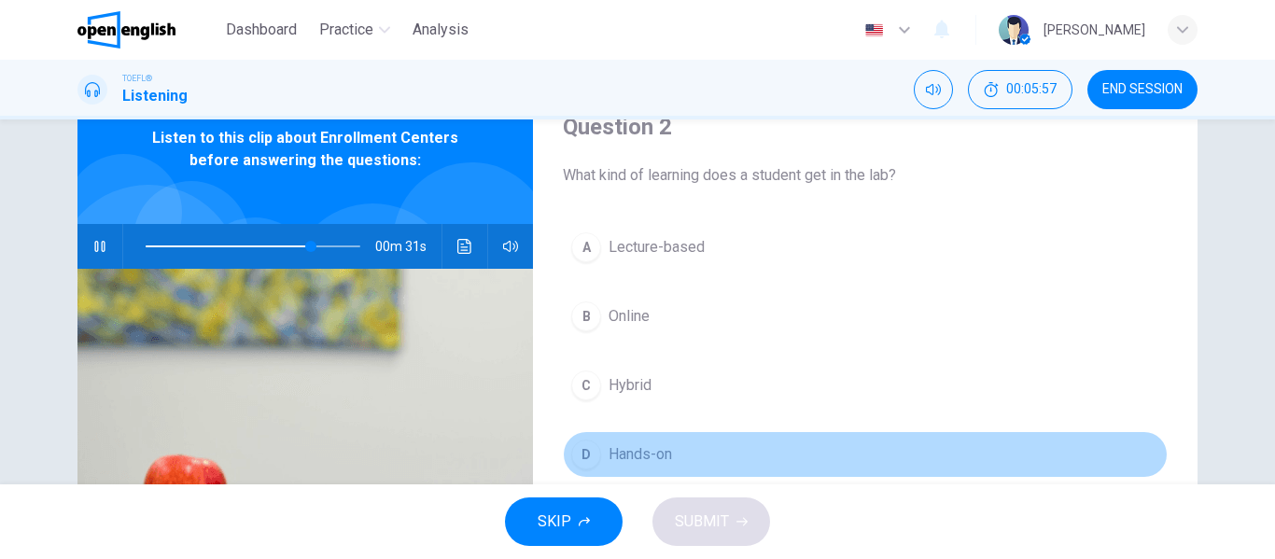
click at [630, 466] on button "D Hands-on" at bounding box center [865, 454] width 605 height 47
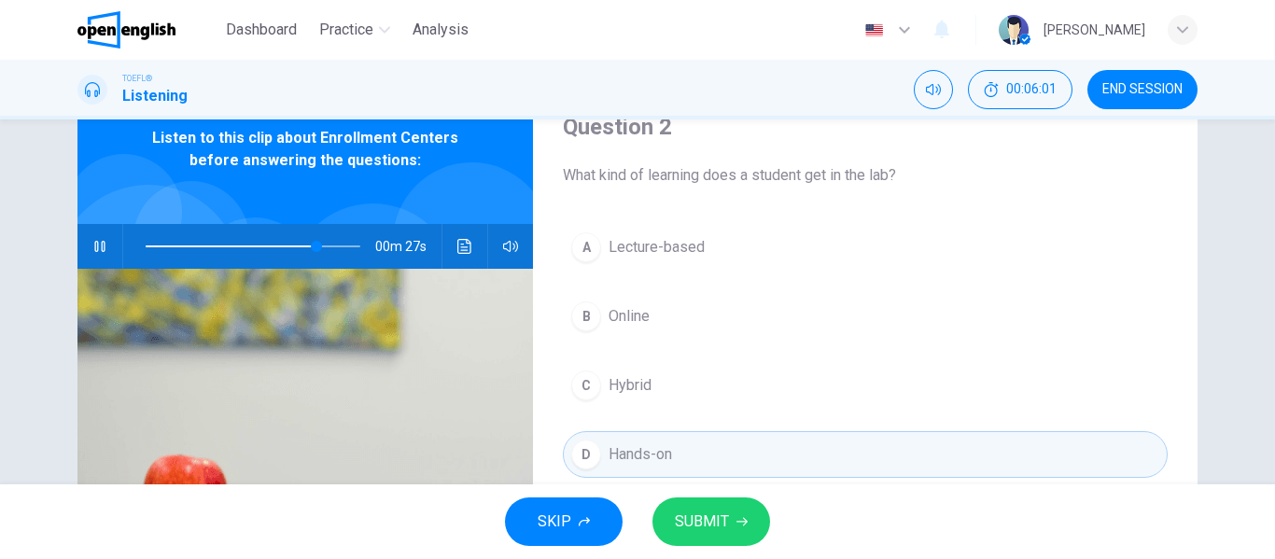
click at [688, 504] on button "SUBMIT" at bounding box center [712, 522] width 118 height 49
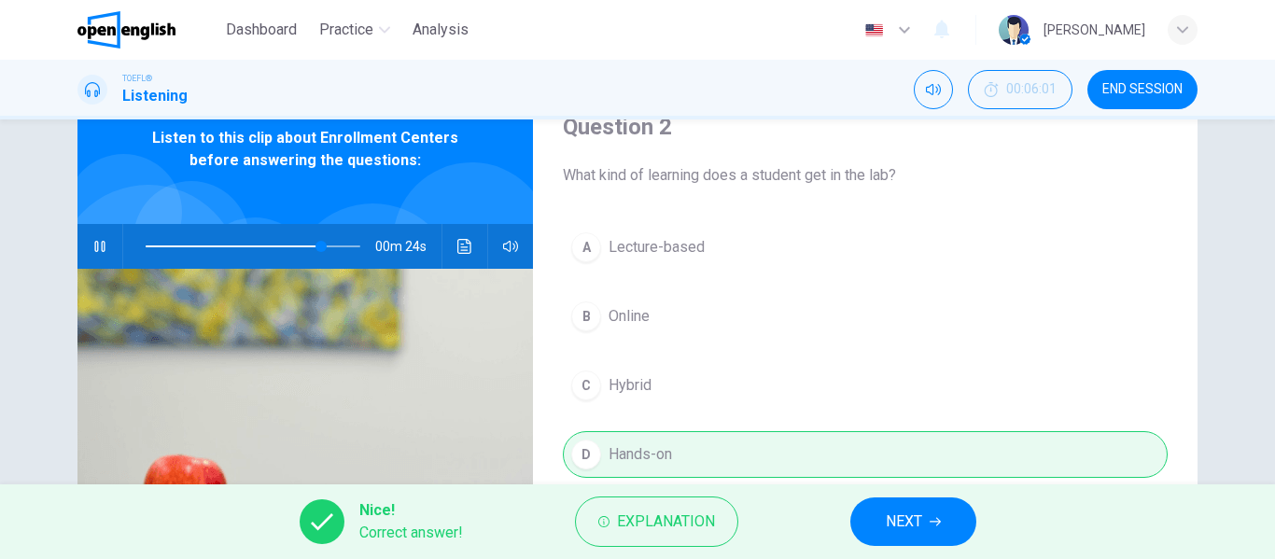
click at [877, 519] on button "NEXT" at bounding box center [914, 522] width 126 height 49
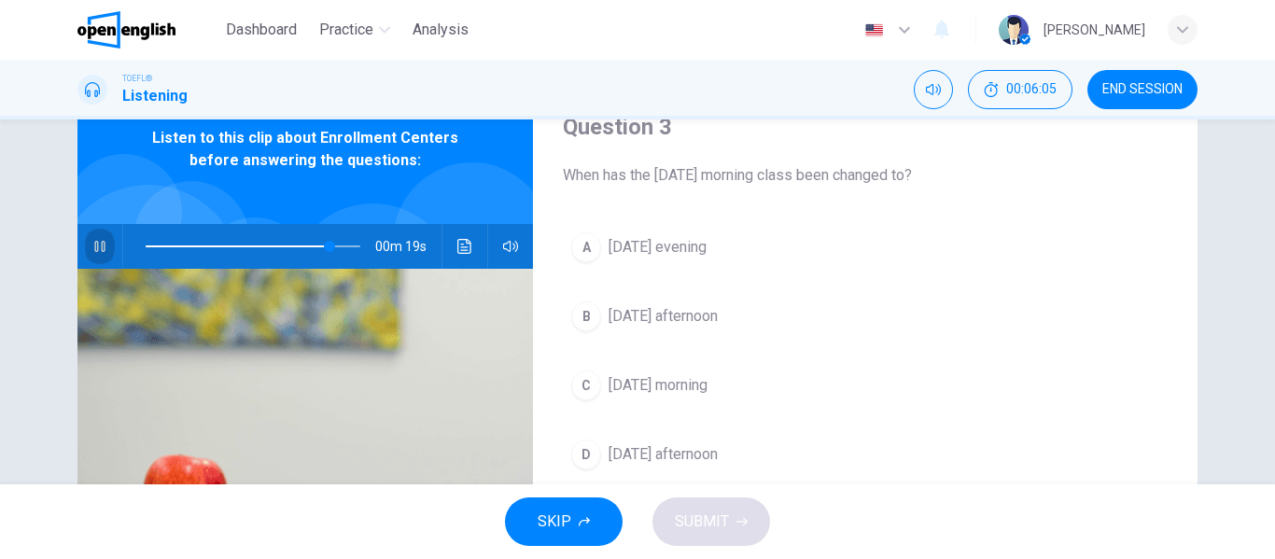
click at [90, 236] on button "button" at bounding box center [100, 246] width 30 height 45
click at [626, 378] on span "[DATE] morning" at bounding box center [658, 385] width 99 height 22
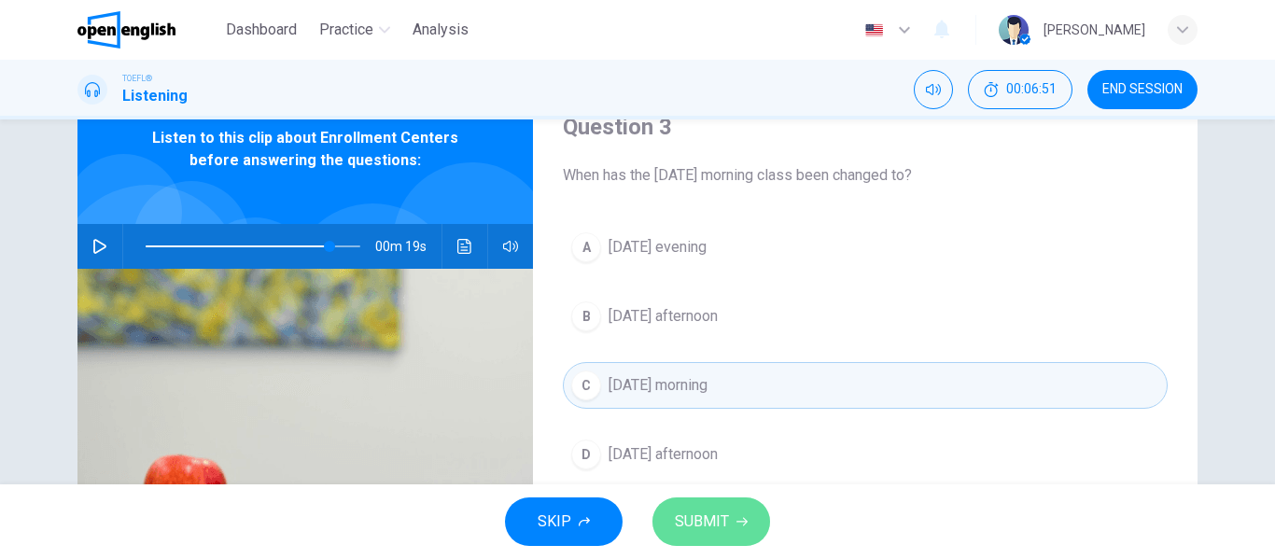
click at [702, 514] on span "SUBMIT" at bounding box center [702, 522] width 54 height 26
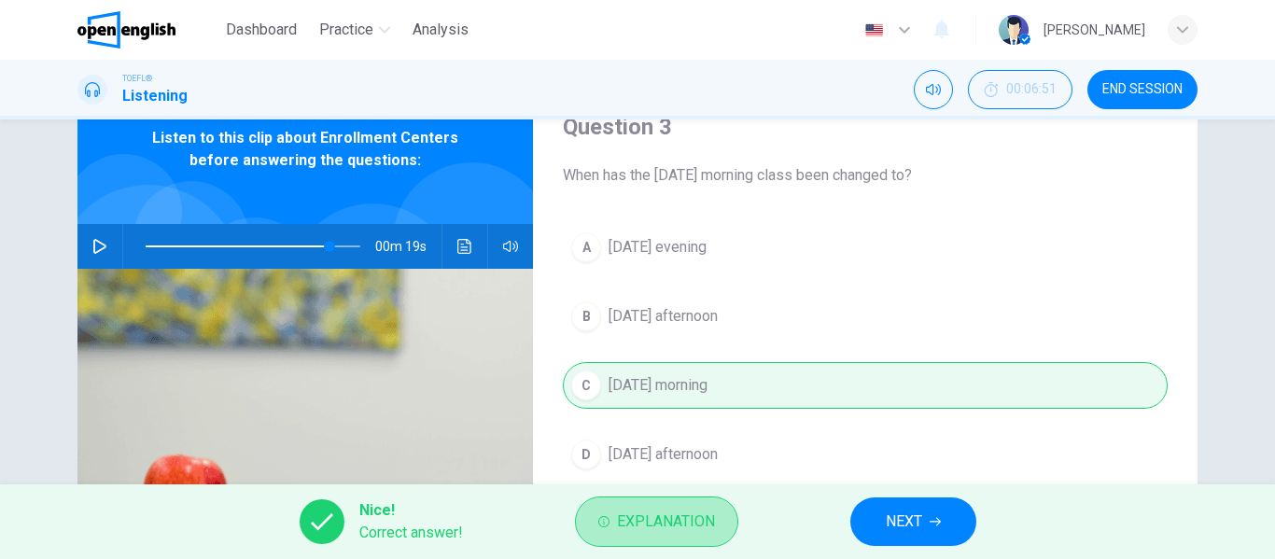
click at [702, 514] on span "Explanation" at bounding box center [666, 522] width 98 height 26
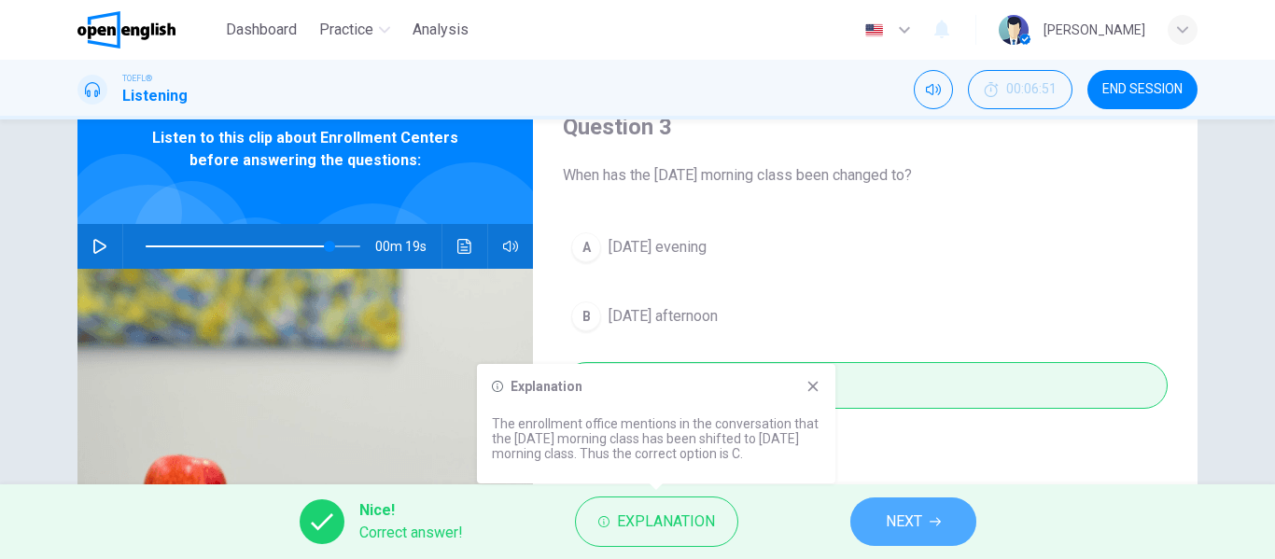
click at [936, 531] on button "NEXT" at bounding box center [914, 522] width 126 height 49
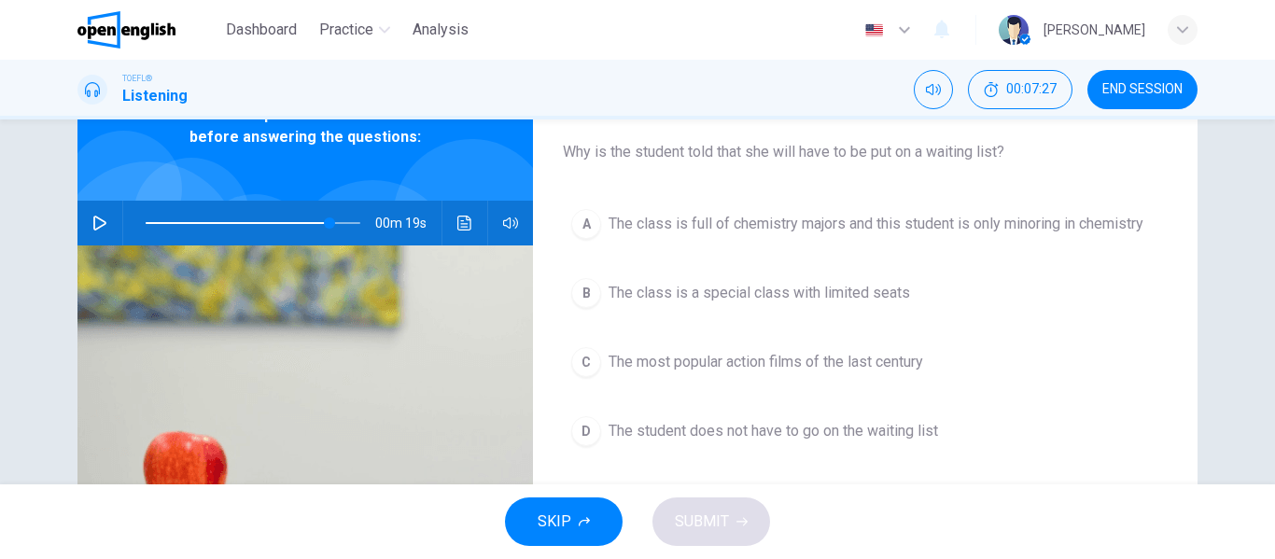
scroll to position [68, 0]
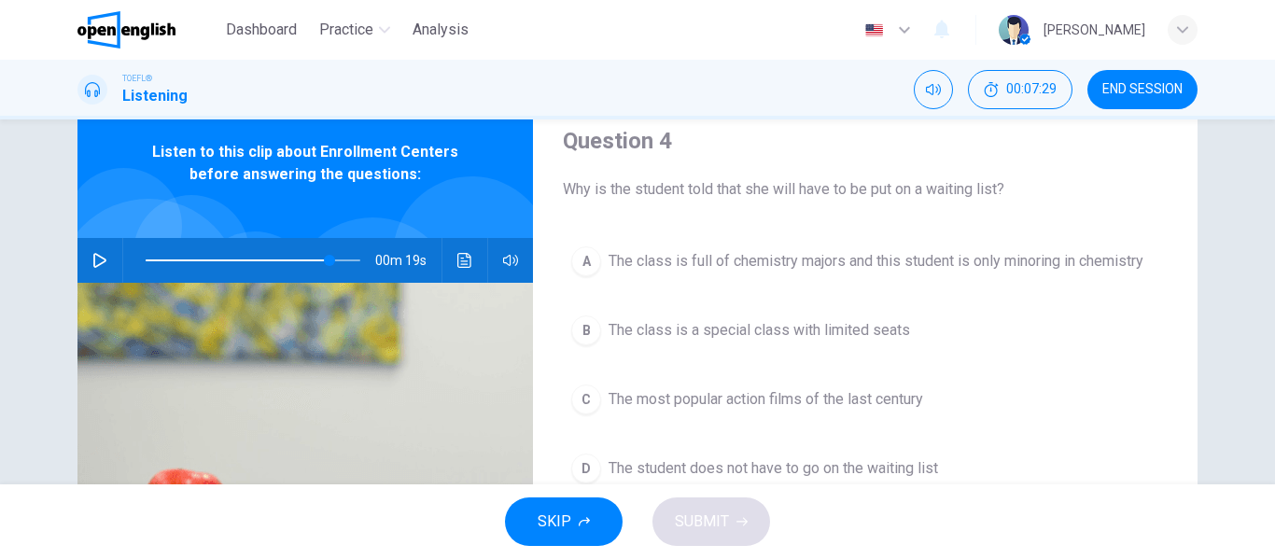
click at [890, 273] on button "A The class is full of chemistry majors and this student is only minoring in ch…" at bounding box center [865, 261] width 605 height 47
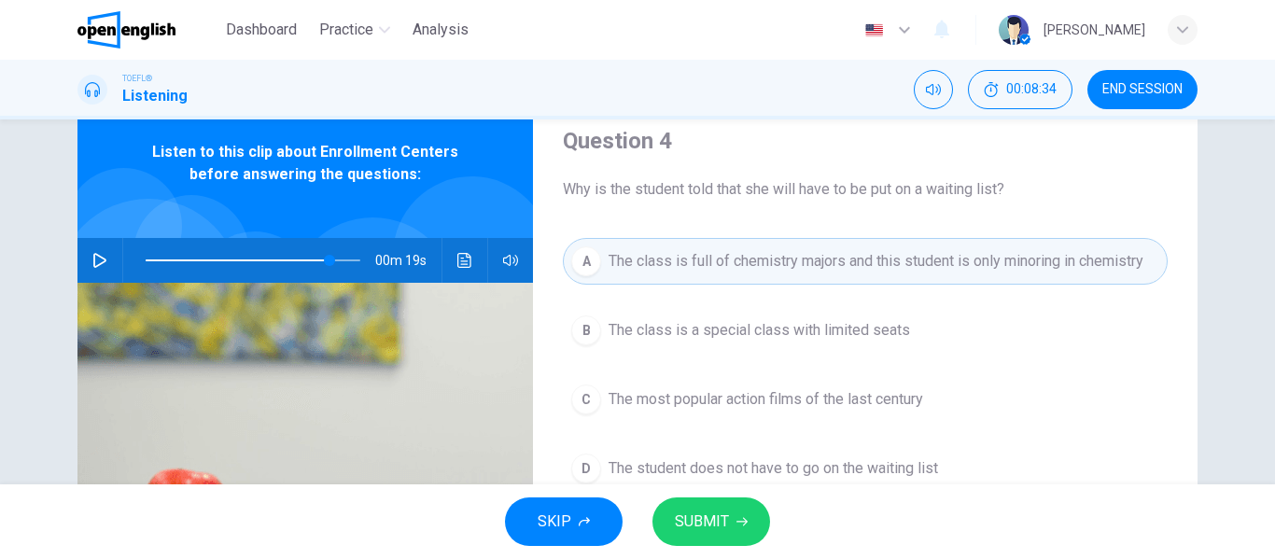
click at [871, 321] on span "The class is a special class with limited seats" at bounding box center [760, 330] width 302 height 22
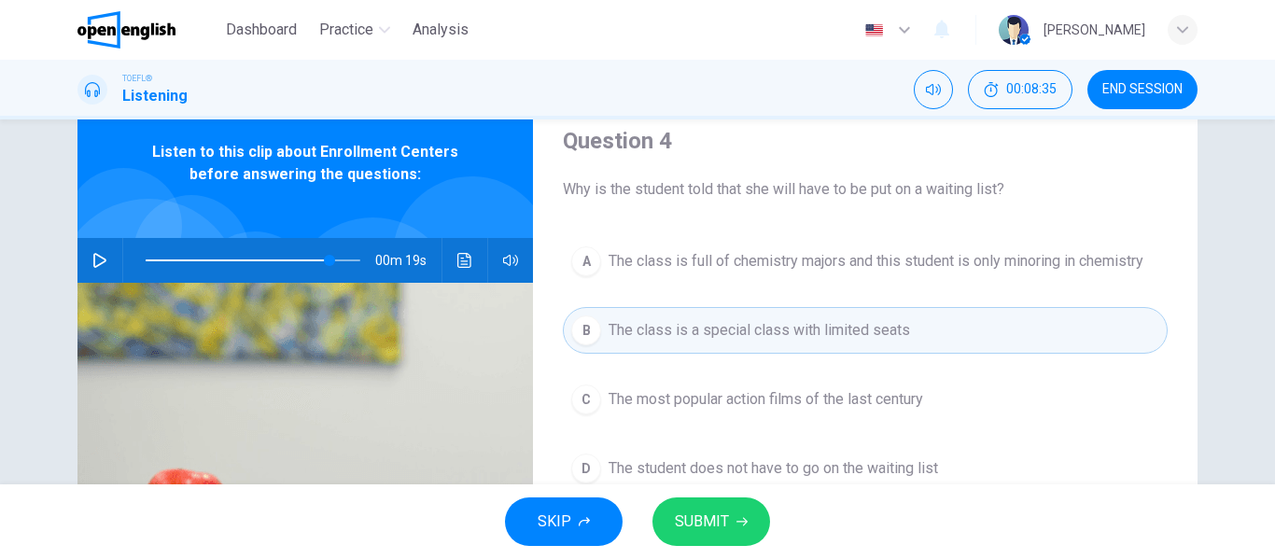
click at [729, 519] on button "SUBMIT" at bounding box center [712, 522] width 118 height 49
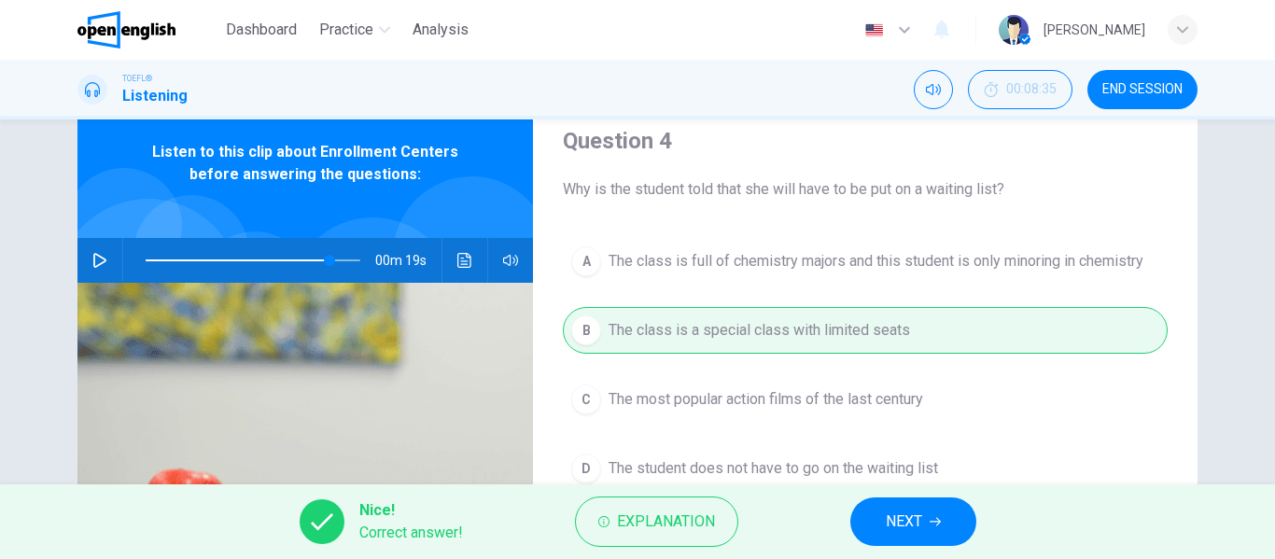
click at [893, 520] on span "NEXT" at bounding box center [904, 522] width 36 height 26
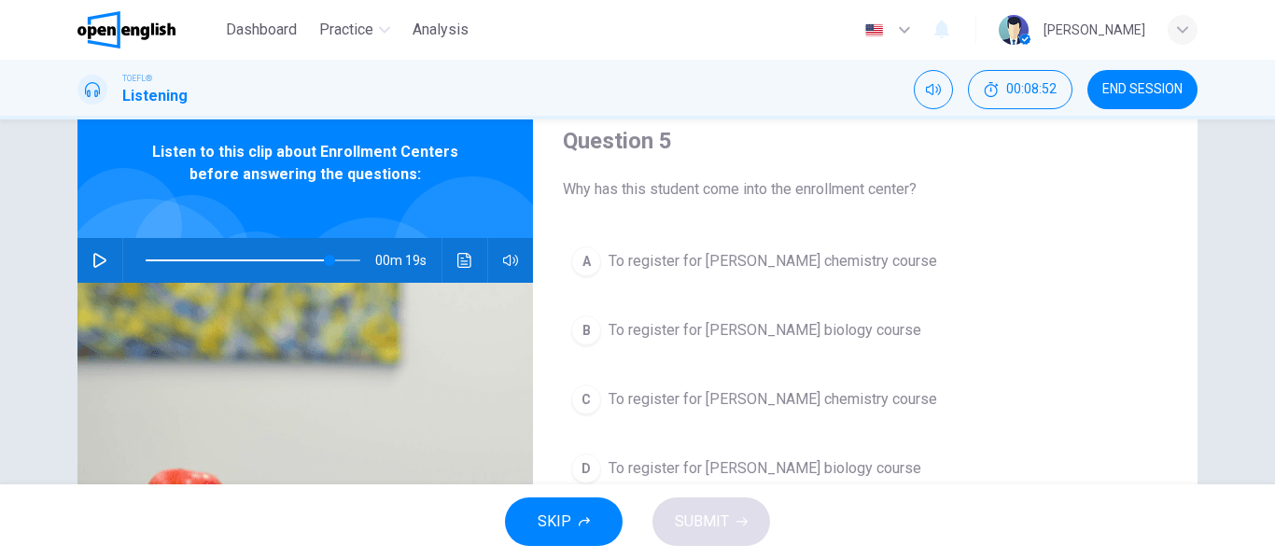
click at [821, 258] on span "To register for [PERSON_NAME] chemistry course" at bounding box center [773, 261] width 329 height 22
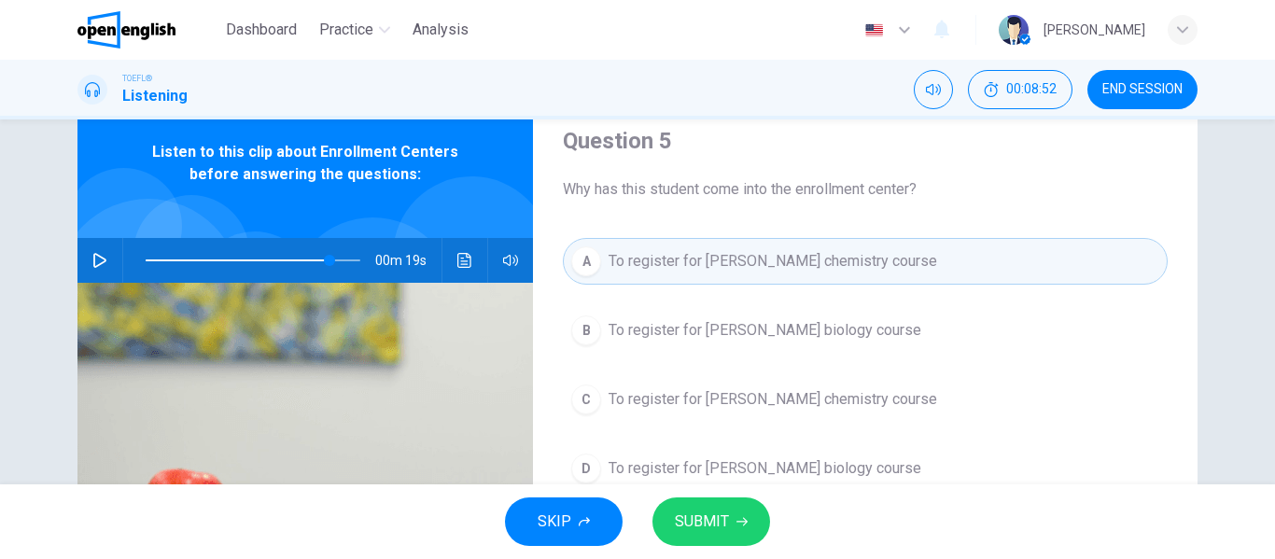
click at [708, 514] on span "SUBMIT" at bounding box center [702, 522] width 54 height 26
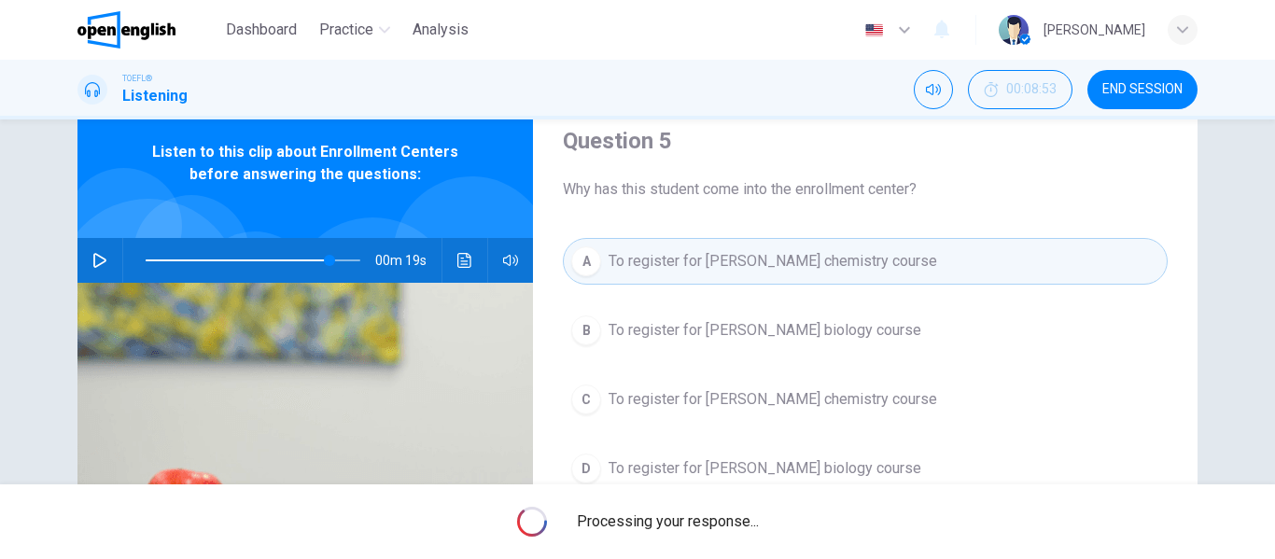
type input "**"
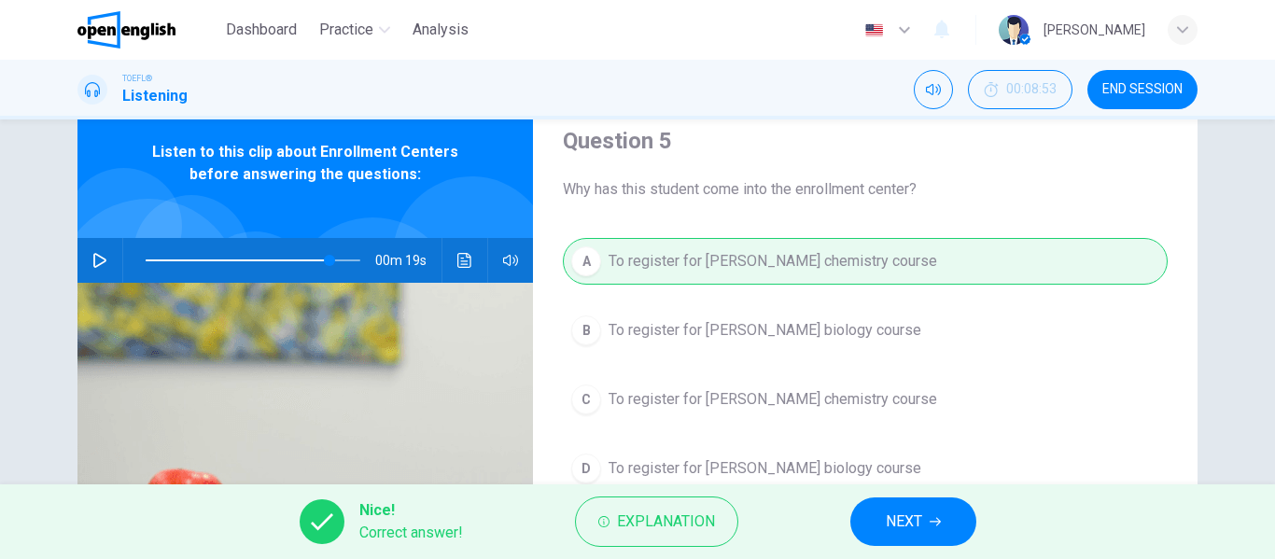
click at [914, 539] on button "NEXT" at bounding box center [914, 522] width 126 height 49
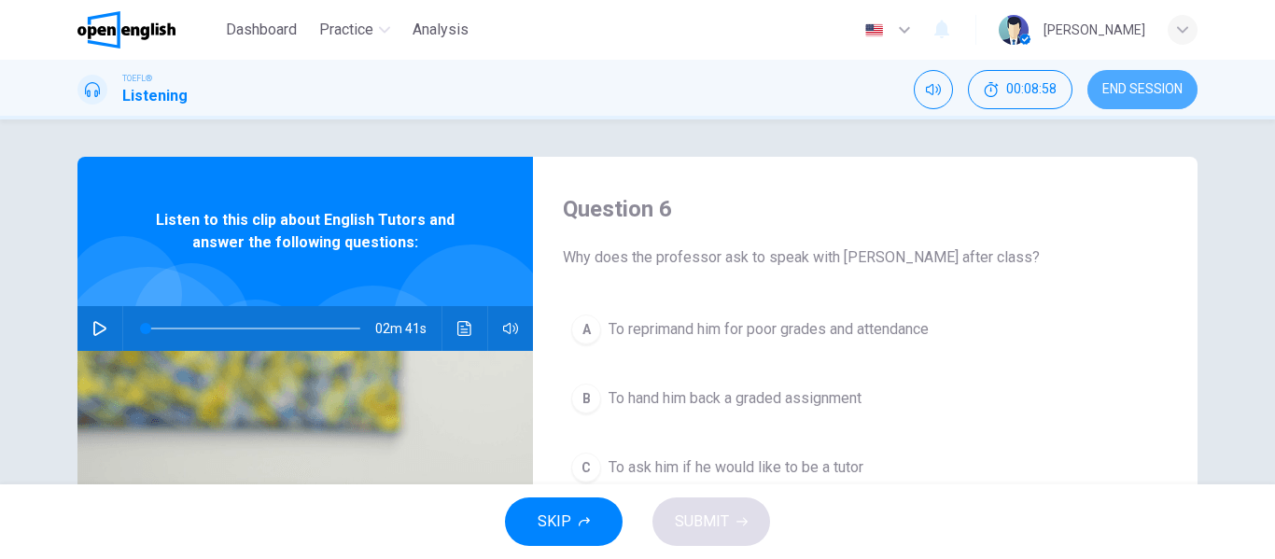
click at [1163, 84] on span "END SESSION" at bounding box center [1143, 89] width 80 height 15
